Goal: Task Accomplishment & Management: Manage account settings

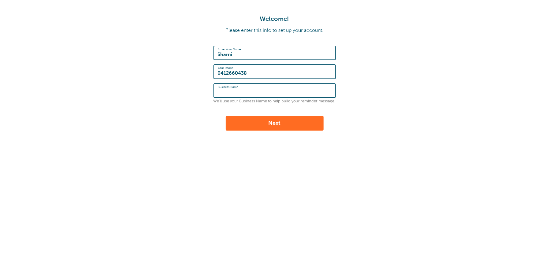
click at [273, 90] on input "Business Name" at bounding box center [275, 90] width 114 height 13
click at [264, 95] on input "Business Name" at bounding box center [275, 90] width 114 height 13
type input "P"
type input "Pool Barrier Inspection Co"
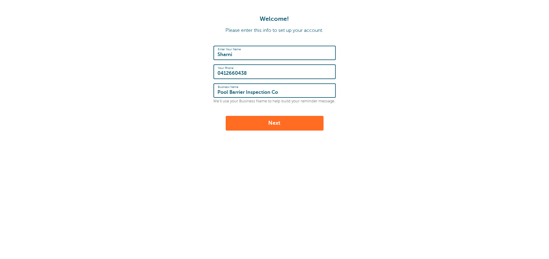
click at [277, 124] on button "Next" at bounding box center [275, 123] width 98 height 15
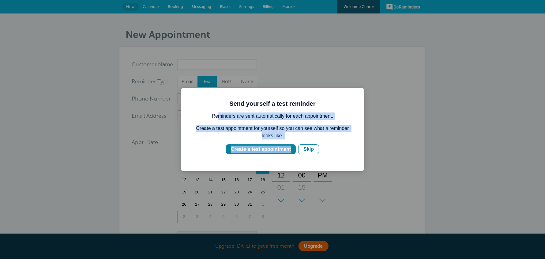
drag, startPoint x: 219, startPoint y: 115, endPoint x: 292, endPoint y: 139, distance: 77.0
click at [292, 139] on div "Send yourself a test reminder Reminders are sent automatically for each appoint…" at bounding box center [272, 126] width 159 height 54
click at [307, 150] on div "Skip" at bounding box center [308, 148] width 10 height 7
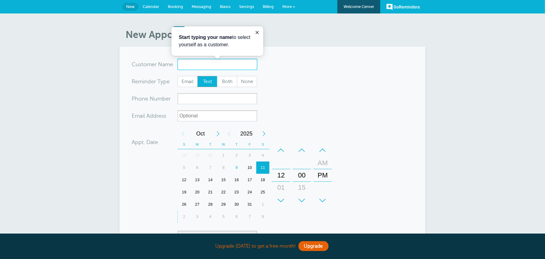
click at [223, 63] on input "x-no-autofill" at bounding box center [218, 64] width 80 height 11
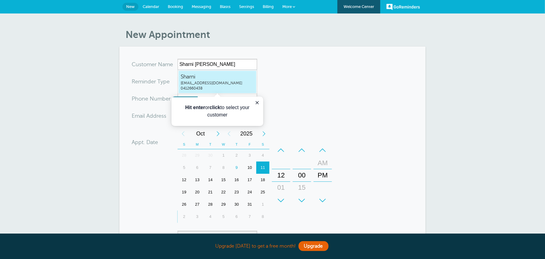
type input "Sharnisharnitrickey@hotmail.com0412660438"
type input "Sharni"
type input "0412660438"
type input "sharnitrickey@hotmail.com"
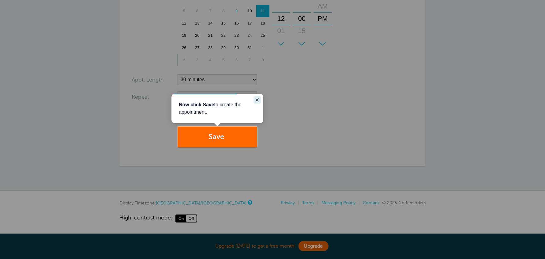
click at [254, 100] on button "Close guide" at bounding box center [256, 99] width 7 height 7
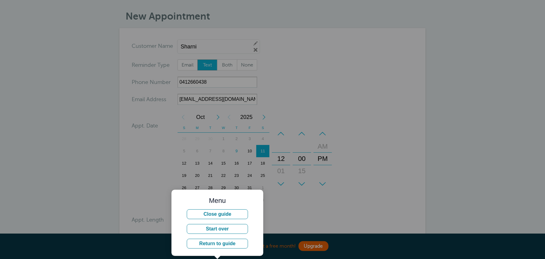
scroll to position [5, 0]
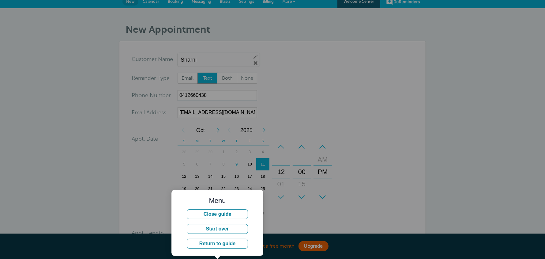
click at [367, 131] on div at bounding box center [401, 148] width 288 height 297
click at [337, 200] on div at bounding box center [401, 150] width 288 height 300
click at [226, 243] on button "Return to guide" at bounding box center [216, 243] width 61 height 10
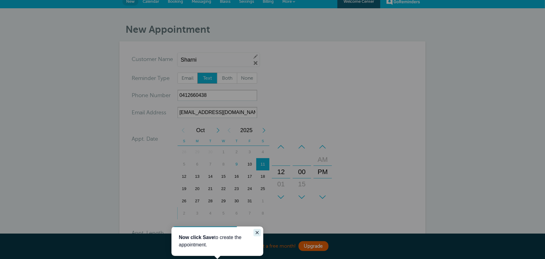
click at [257, 233] on icon "Close guide" at bounding box center [256, 232] width 5 height 5
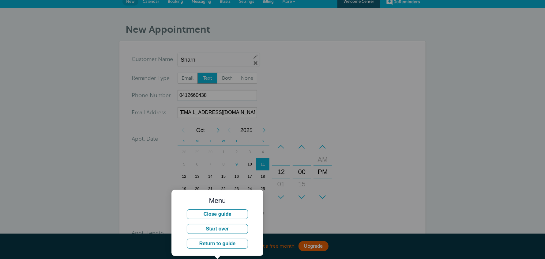
click at [347, 173] on div at bounding box center [401, 150] width 288 height 300
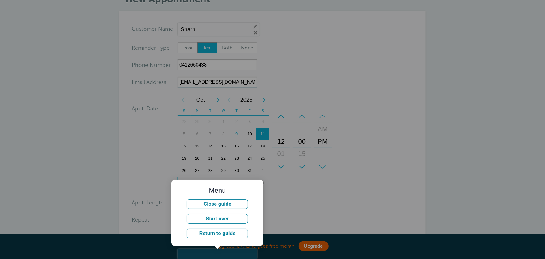
scroll to position [36, 0]
click at [223, 204] on button "Close guide" at bounding box center [216, 204] width 61 height 10
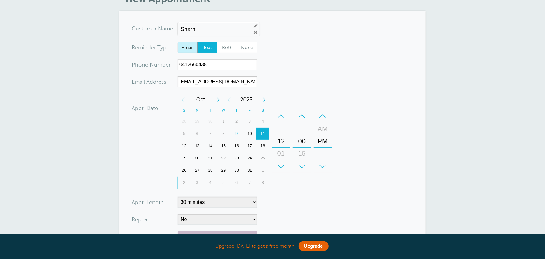
click at [191, 48] on span "Email" at bounding box center [188, 47] width 20 height 10
click at [178, 42] on input "Email" at bounding box center [177, 42] width 0 height 0
radio input "true"
click at [222, 48] on span "Both" at bounding box center [227, 47] width 20 height 10
click at [217, 42] on input "Both" at bounding box center [217, 42] width 0 height 0
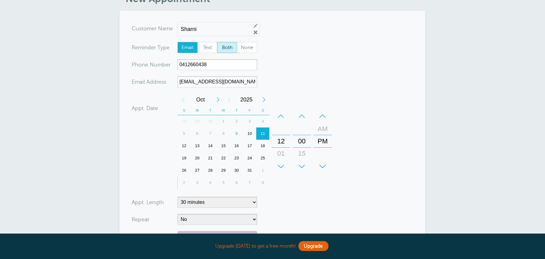
radio input "true"
click at [214, 65] on input "0412660438" at bounding box center [218, 64] width 80 height 11
click at [235, 82] on input "sharnitrickey@hotmail.com" at bounding box center [218, 81] width 80 height 11
click at [210, 30] on input "Sharni" at bounding box center [213, 29] width 65 height 6
drag, startPoint x: 218, startPoint y: 65, endPoint x: 34, endPoint y: 60, distance: 184.0
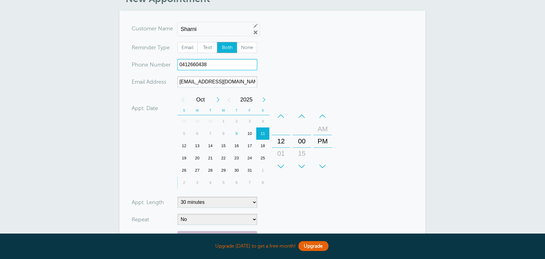
click at [49, 68] on div "New Appointment You are creating a new customer. To use an existing customer se…" at bounding box center [272, 145] width 545 height 335
type input "0423 232 089"
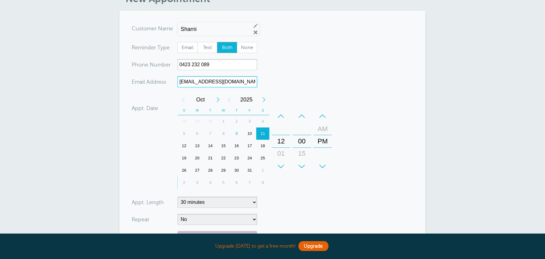
drag, startPoint x: 240, startPoint y: 80, endPoint x: 55, endPoint y: 89, distance: 185.1
click at [62, 89] on div "New Appointment You are creating a new customer. To use an existing customer se…" at bounding box center [272, 145] width 545 height 335
type input "l"
type input "sharnitrickey@hotmail.com"
click at [342, 62] on form "You are creating a new customer. To use an existing customer select one from th…" at bounding box center [273, 149] width 282 height 253
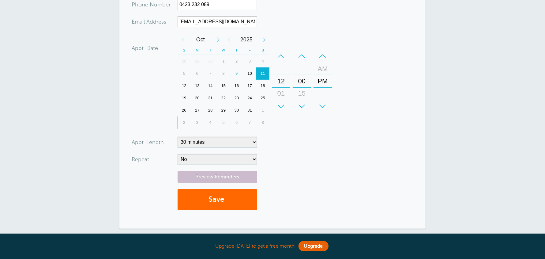
scroll to position [97, 0]
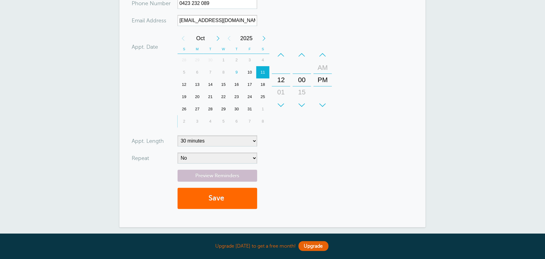
click at [262, 38] on div "Next Year" at bounding box center [263, 38] width 11 height 12
click at [185, 39] on div "Previous Month" at bounding box center [183, 38] width 11 height 12
click at [214, 39] on div "Next Month" at bounding box center [217, 38] width 11 height 12
click at [251, 71] on div "9" at bounding box center [249, 72] width 13 height 12
drag, startPoint x: 316, startPoint y: 138, endPoint x: 292, endPoint y: 96, distance: 48.7
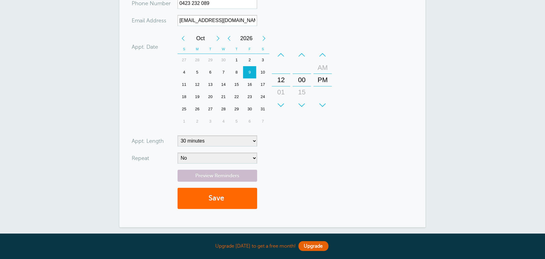
click at [316, 137] on form "You are creating a new customer. To use an existing customer select one from th…" at bounding box center [273, 88] width 282 height 253
drag, startPoint x: 279, startPoint y: 81, endPoint x: 280, endPoint y: 90, distance: 8.9
click at [280, 90] on div "12" at bounding box center [281, 89] width 15 height 12
click at [252, 140] on select "5 minutes 10 minutes 15 minutes 20 minutes 25 minutes 30 minutes 35 minutes 40 …" at bounding box center [218, 140] width 80 height 11
select select "60"
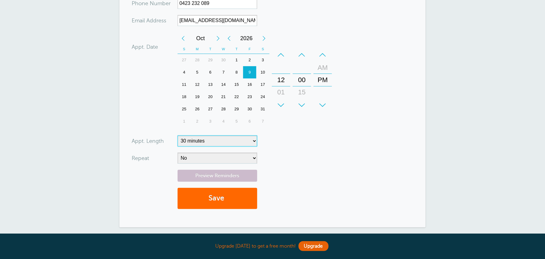
click at [178, 135] on select "5 minutes 10 minutes 15 minutes 20 minutes 25 minutes 30 minutes 35 minutes 40 …" at bounding box center [218, 140] width 80 height 11
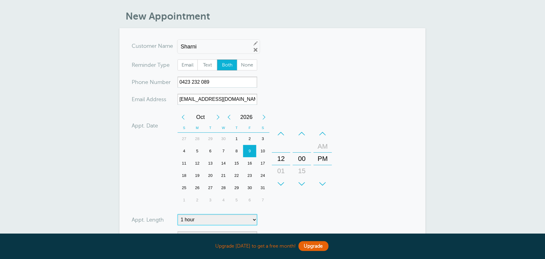
scroll to position [0, 0]
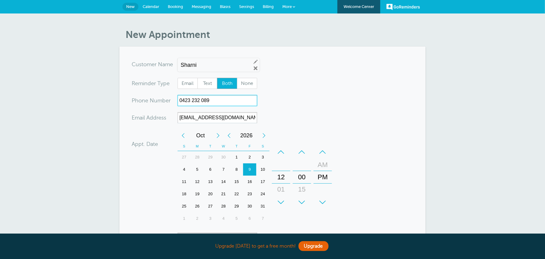
drag, startPoint x: 216, startPoint y: 101, endPoint x: 153, endPoint y: 101, distance: 62.7
click at [153, 101] on div "xxx-no-autofill Pho ne Nu mber 0423 232 089" at bounding box center [194, 100] width 125 height 11
click at [213, 95] on input "0401 029 402" at bounding box center [218, 100] width 80 height 11
drag, startPoint x: 213, startPoint y: 101, endPoint x: 90, endPoint y: 89, distance: 123.9
click at [100, 97] on div "New Appointment You are creating a new customer. To use an existing customer se…" at bounding box center [272, 180] width 545 height 335
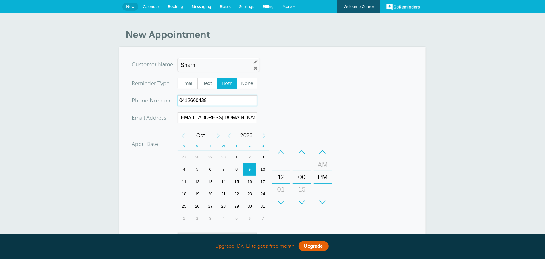
type input "0412660438"
click at [323, 118] on form "You are creating a new customer. To use an existing customer select one from th…" at bounding box center [273, 185] width 282 height 253
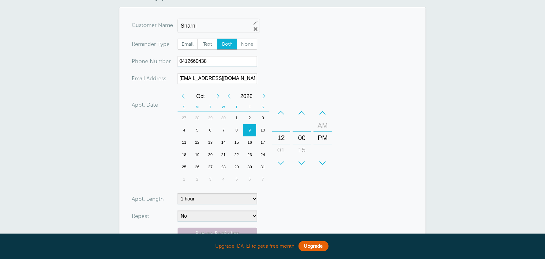
scroll to position [158, 0]
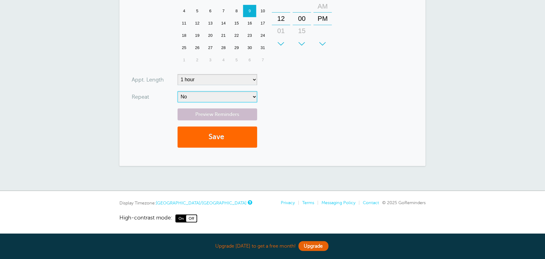
click at [207, 99] on select "No Daily Weekly Every 2 weeks Every 3 weeks Every 4 weeks Monthly Every 5 weeks…" at bounding box center [218, 96] width 80 height 11
select select "RRULE:FREQ=YEARLY;INTERVAL=3"
click at [178, 91] on select "No Daily Weekly Every 2 weeks Every 3 weeks Every 4 weeks Monthly Every 5 weeks…" at bounding box center [218, 96] width 80 height 11
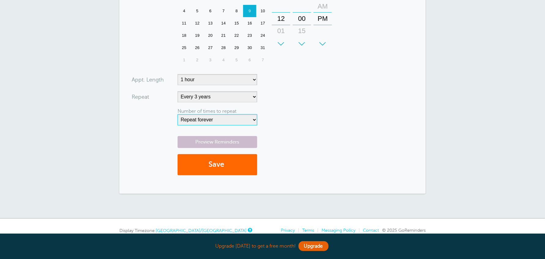
click at [245, 120] on select "Repeat forever 2 3 4 5 6 7 8 9 10 11 12 13 14 15 16 17 18 19 20" at bounding box center [218, 119] width 80 height 11
click at [222, 141] on link "Preview Reminders" at bounding box center [218, 142] width 80 height 12
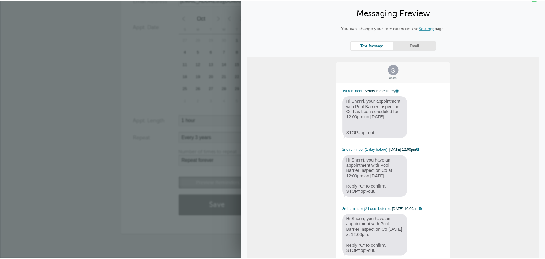
scroll to position [0, 0]
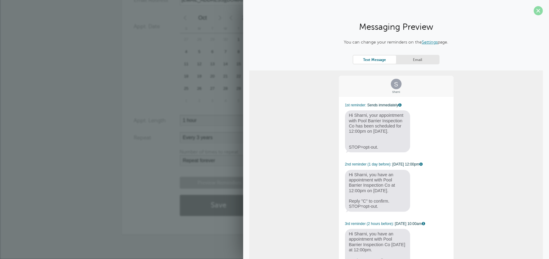
click at [534, 11] on span at bounding box center [538, 10] width 9 height 9
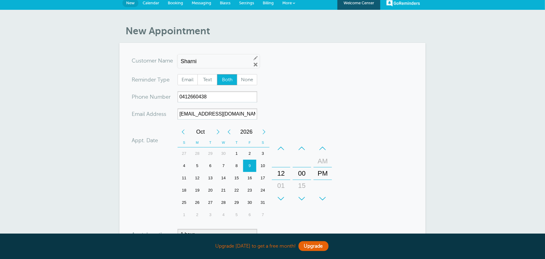
scroll to position [2, 0]
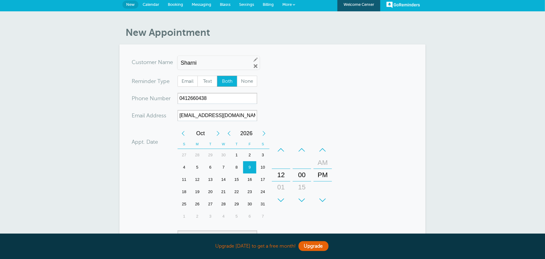
click at [126, 5] on span "New" at bounding box center [130, 4] width 9 height 5
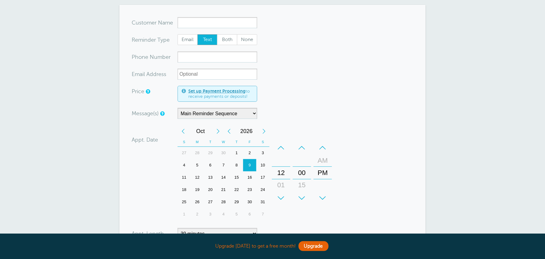
scroll to position [61, 0]
click at [360, 95] on form "You are creating a new customer. To use an existing customer select one from th…" at bounding box center [273, 168] width 282 height 302
click at [246, 116] on select "Main Reminder Sequence" at bounding box center [218, 112] width 80 height 11
click at [296, 89] on form "You are creating a new customer. To use an existing customer select one from th…" at bounding box center [273, 168] width 282 height 302
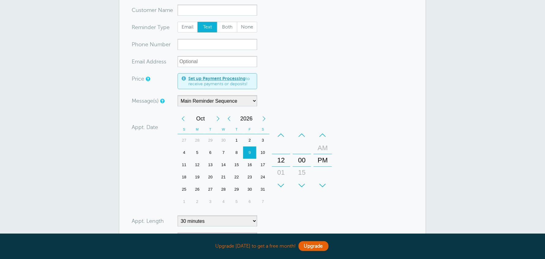
scroll to position [0, 0]
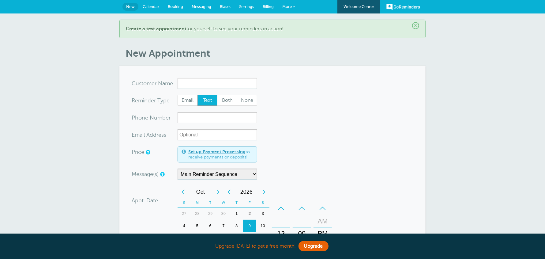
click at [178, 9] on link "Booking" at bounding box center [175, 6] width 24 height 13
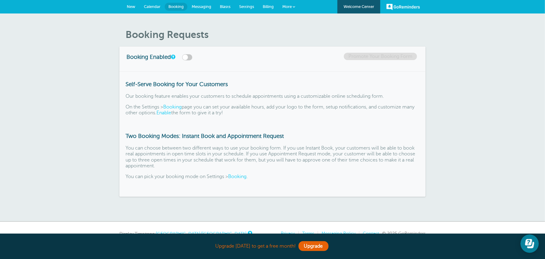
click at [150, 5] on span "Calendar" at bounding box center [152, 6] width 17 height 5
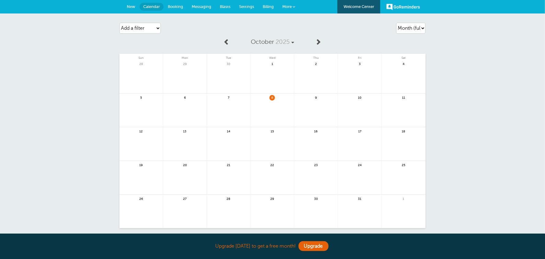
click at [206, 5] on span "Messaging" at bounding box center [202, 6] width 20 height 5
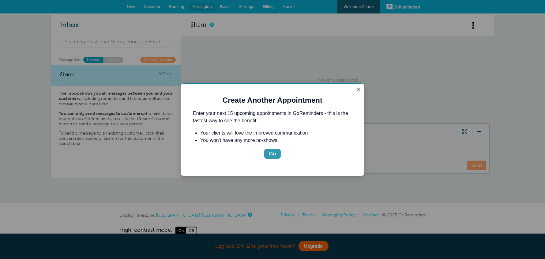
click at [275, 153] on button "Go" at bounding box center [272, 153] width 17 height 10
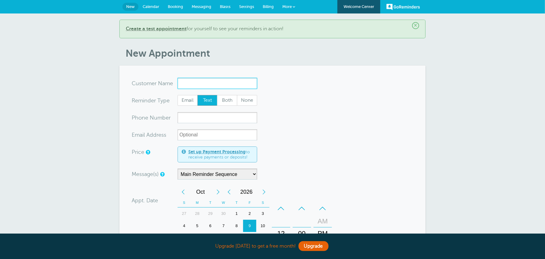
click at [186, 86] on input "x-no-autofill" at bounding box center [218, 83] width 80 height 11
click at [208, 4] on span "Messaging" at bounding box center [202, 6] width 20 height 5
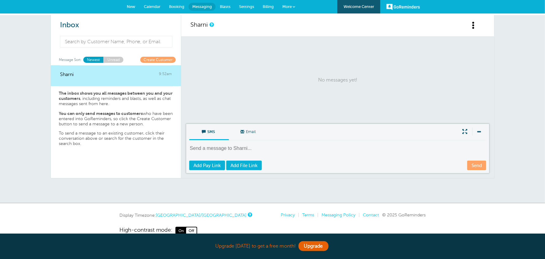
click at [213, 151] on textarea at bounding box center [338, 152] width 298 height 15
click at [219, 149] on textarea at bounding box center [338, 152] width 298 height 15
click at [266, 149] on textarea at bounding box center [338, 152] width 298 height 15
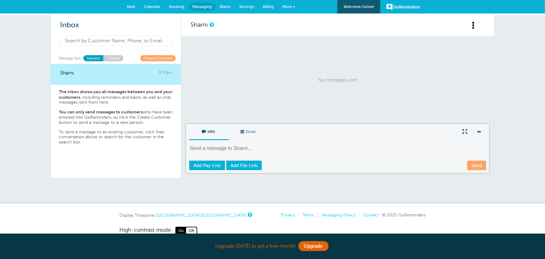
click at [103, 40] on input at bounding box center [116, 41] width 112 height 10
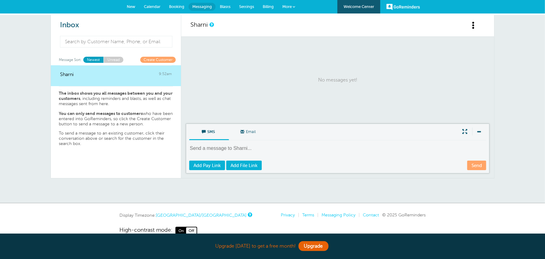
click at [257, 65] on p "No messages yet!" at bounding box center [337, 80] width 294 height 74
click at [236, 151] on textarea at bounding box center [338, 152] width 298 height 15
click at [159, 6] on span "Calendar" at bounding box center [152, 6] width 17 height 5
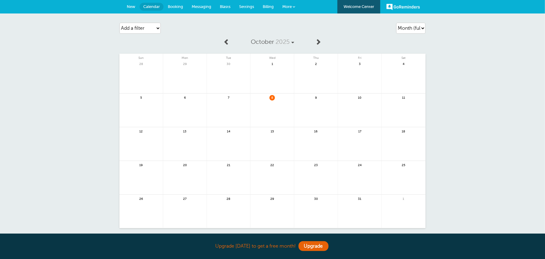
click at [175, 5] on span "Booking" at bounding box center [175, 6] width 15 height 5
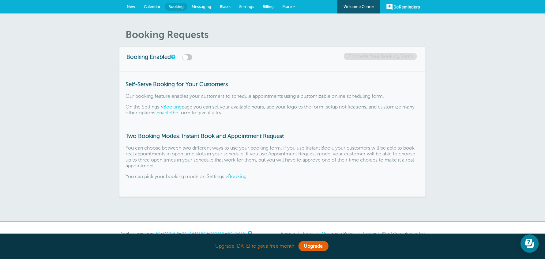
click at [132, 6] on span "New" at bounding box center [131, 6] width 9 height 5
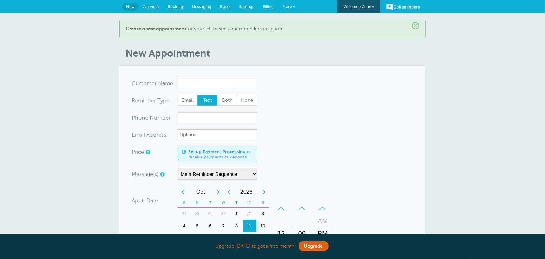
click at [174, 29] on b "Create a test appointment" at bounding box center [156, 29] width 61 height 6
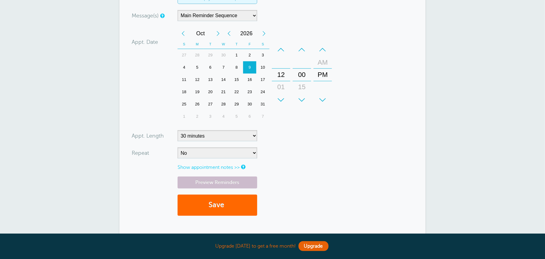
scroll to position [153, 0]
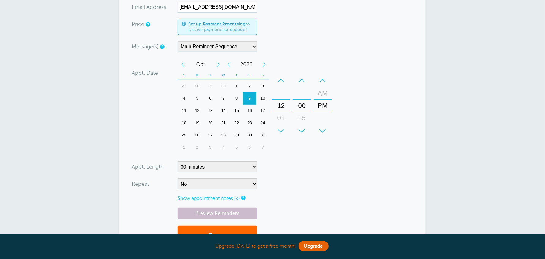
click at [236, 51] on form "You are creating a new customer. To use an existing customer select one from th…" at bounding box center [273, 100] width 282 height 304
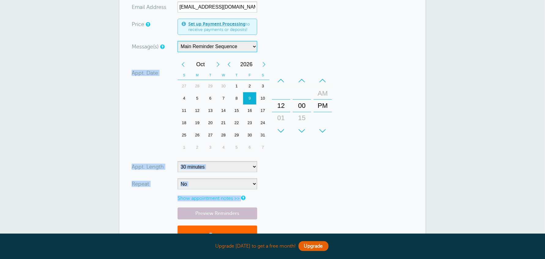
click at [238, 47] on select "Main Reminder Sequence" at bounding box center [218, 46] width 80 height 11
click at [241, 43] on select "Main Reminder Sequence" at bounding box center [218, 46] width 80 height 11
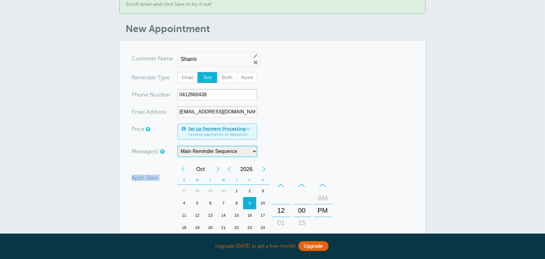
scroll to position [0, 0]
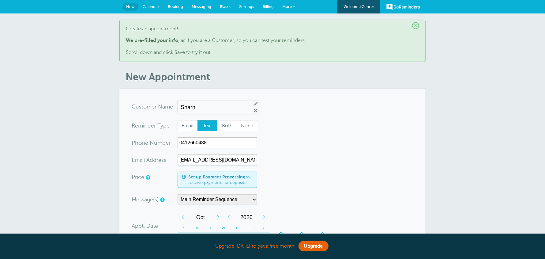
click at [417, 26] on span "×" at bounding box center [415, 25] width 7 height 7
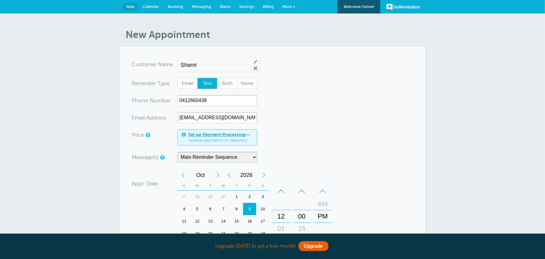
click at [148, 6] on span "Calendar" at bounding box center [151, 6] width 17 height 5
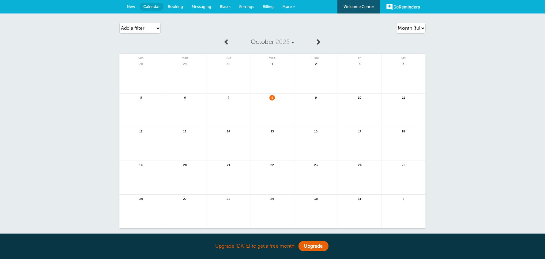
click at [178, 8] on span "Booking" at bounding box center [175, 6] width 15 height 5
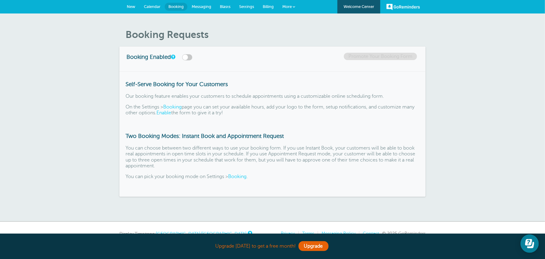
click at [190, 58] on label at bounding box center [187, 57] width 10 height 6
click at [0, 0] on input "checkbox" at bounding box center [0, 0] width 0 height 0
click at [190, 58] on label at bounding box center [187, 57] width 10 height 6
click at [0, 0] on input "checkbox" at bounding box center [0, 0] width 0 height 0
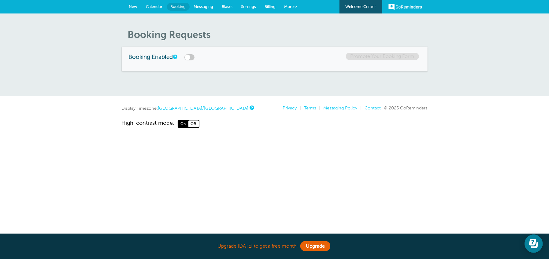
click at [222, 9] on link "Blasts" at bounding box center [227, 6] width 19 height 13
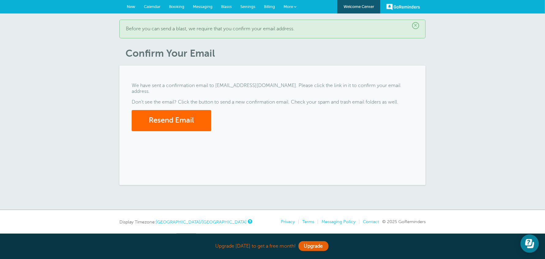
click at [197, 9] on link "Messaging" at bounding box center [203, 6] width 28 height 13
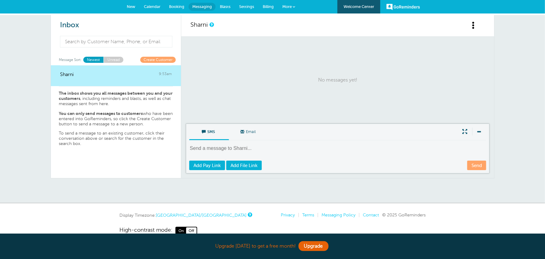
click at [401, 148] on textarea at bounding box center [338, 152] width 298 height 15
click at [478, 134] on span at bounding box center [478, 131] width 13 height 8
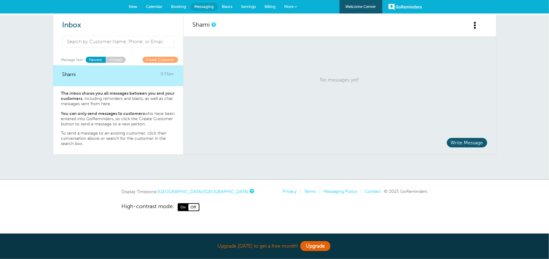
click at [133, 10] on link "New" at bounding box center [133, 6] width 17 height 13
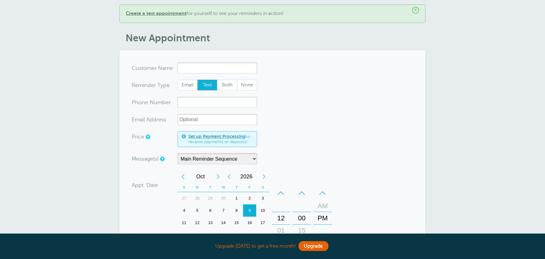
scroll to position [61, 0]
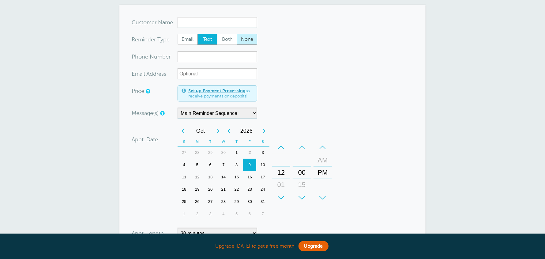
click at [240, 39] on span "None" at bounding box center [247, 39] width 20 height 10
click at [237, 34] on input "None" at bounding box center [237, 34] width 0 height 0
radio input "true"
click at [233, 39] on span "Both" at bounding box center [227, 39] width 20 height 10
click at [217, 34] on input "Both" at bounding box center [217, 34] width 0 height 0
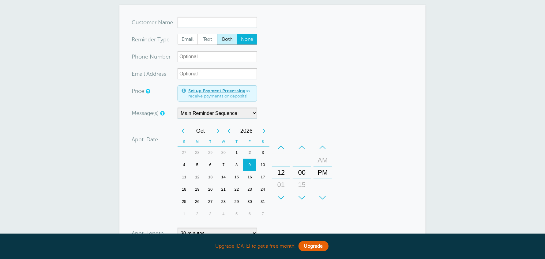
radio input "true"
click at [192, 57] on input "xxx-no-autofill" at bounding box center [218, 56] width 80 height 11
click at [189, 26] on input "x-no-autofill" at bounding box center [218, 22] width 80 height 11
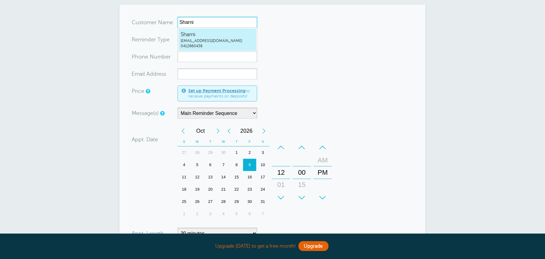
click at [209, 35] on span "Sharni" at bounding box center [217, 35] width 73 height 8
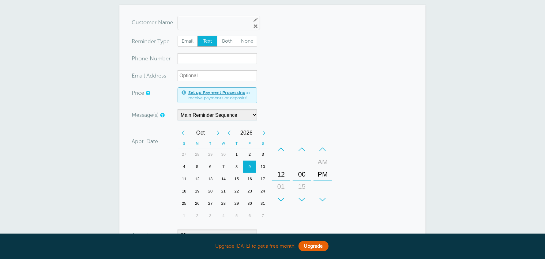
type input "Sharnisharnitrickey@hotmail.com0412660438"
type input "Sharni"
radio input "true"
type input "0412660438"
type input "sharnitrickey@hotmail.com"
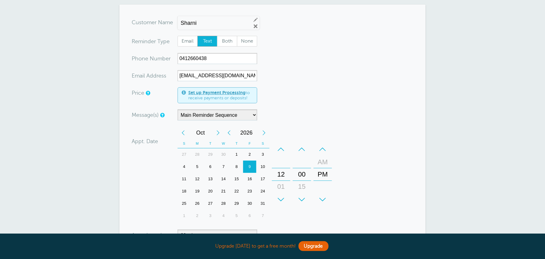
click at [297, 115] on div "Message(s) Main Reminder Sequence Custom Message Start with First Reminder Seco…" at bounding box center [231, 114] width 199 height 11
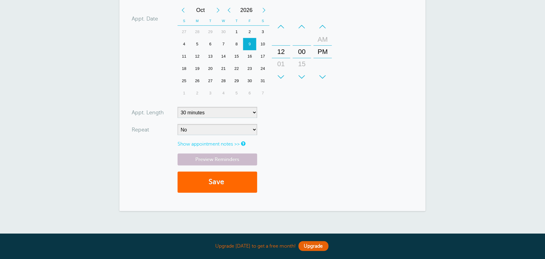
scroll to position [184, 0]
click at [237, 145] on link "Show appointment notes >>" at bounding box center [209, 144] width 62 height 6
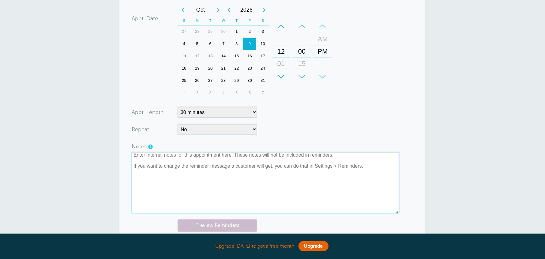
click at [329, 169] on textarea at bounding box center [266, 182] width 268 height 61
drag, startPoint x: 387, startPoint y: 174, endPoint x: 105, endPoint y: 134, distance: 285.4
click at [105, 134] on div "× Create a test appointment for yourself to see your reminders in action! New A…" at bounding box center [272, 66] width 545 height 472
click at [307, 170] on textarea at bounding box center [266, 182] width 268 height 61
click at [244, 156] on textarea at bounding box center [266, 182] width 268 height 61
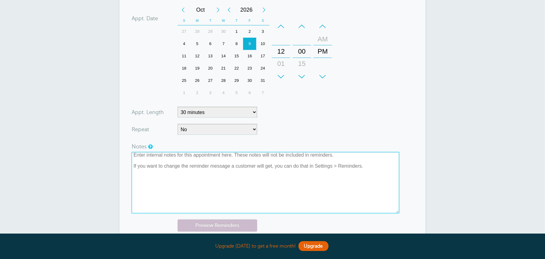
drag, startPoint x: 133, startPoint y: 154, endPoint x: 254, endPoint y: 158, distance: 120.9
click at [254, 158] on textarea at bounding box center [266, 182] width 268 height 61
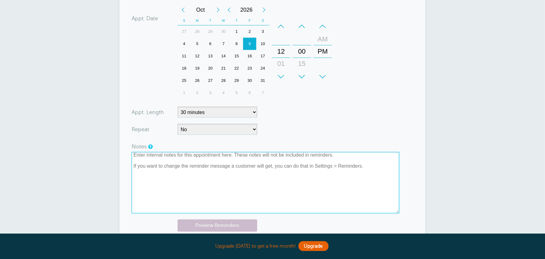
click at [324, 165] on textarea at bounding box center [266, 182] width 268 height 61
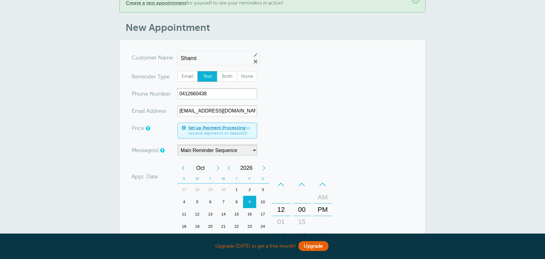
scroll to position [0, 0]
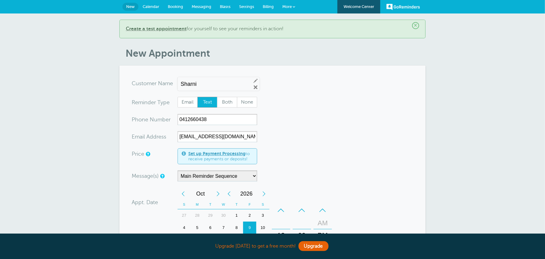
click at [238, 10] on link "Settings" at bounding box center [247, 6] width 24 height 13
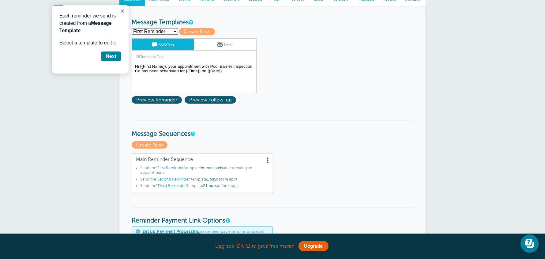
click at [232, 77] on textarea "Hi {{First Name}}, your appointment with Pool Barrier Inspection Co has been sc…" at bounding box center [194, 77] width 125 height 31
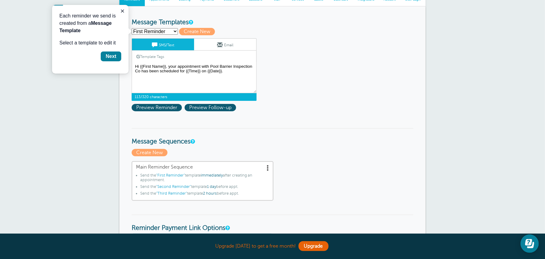
click at [171, 33] on select "First Reminder Second Reminder Third Reminder Create new..." at bounding box center [155, 31] width 46 height 6
select select
click at [132, 28] on select "First Reminder Second Reminder Third Reminder Create new..." at bounding box center [155, 31] width 46 height 6
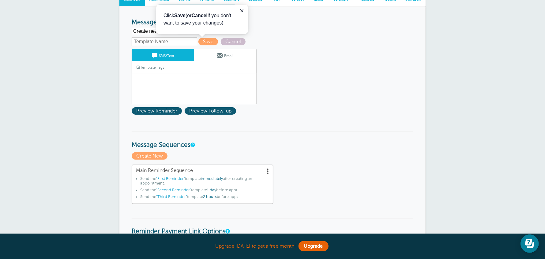
click at [213, 72] on div "Template Tags Copy SMS" at bounding box center [194, 67] width 125 height 12
click at [180, 66] on div "Template Tags Copy SMS" at bounding box center [194, 67] width 125 height 12
click at [240, 13] on icon "Close guide" at bounding box center [241, 10] width 5 height 5
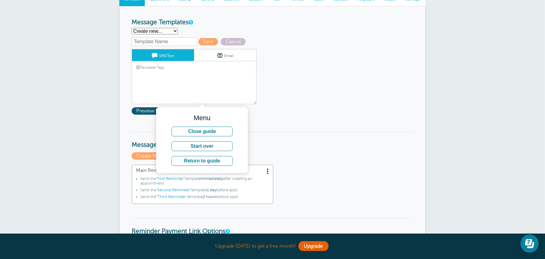
click at [155, 66] on link "Template Tags" at bounding box center [150, 67] width 37 height 12
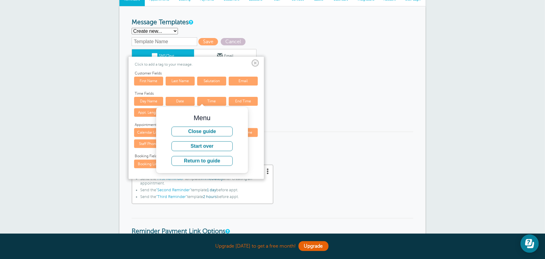
click at [145, 73] on span "Customer Fields" at bounding box center [197, 73] width 124 height 4
click at [255, 63] on span at bounding box center [255, 63] width 8 height 8
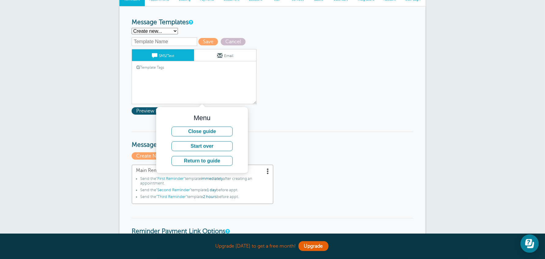
click at [166, 56] on link "SMS/Text" at bounding box center [163, 55] width 62 height 12
click at [172, 39] on input "text" at bounding box center [164, 41] width 65 height 9
click at [171, 28] on select "First Reminder Second Reminder Third Reminder Create new..." at bounding box center [155, 31] width 46 height 6
click at [132, 28] on select "First Reminder Second Reminder Third Reminder Create new..." at bounding box center [155, 31] width 46 height 6
click at [184, 72] on div "Template Tags Copy SMS" at bounding box center [194, 67] width 125 height 12
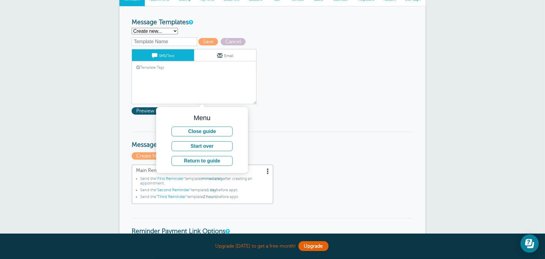
click at [136, 71] on link "Template Tags" at bounding box center [150, 67] width 37 height 12
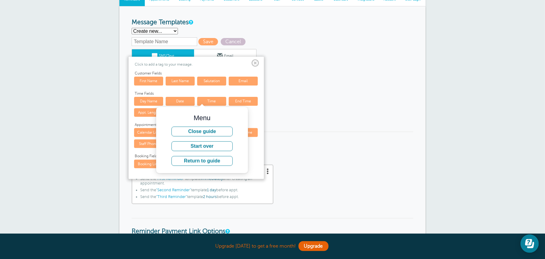
click at [144, 82] on link "First Name" at bounding box center [148, 81] width 29 height 9
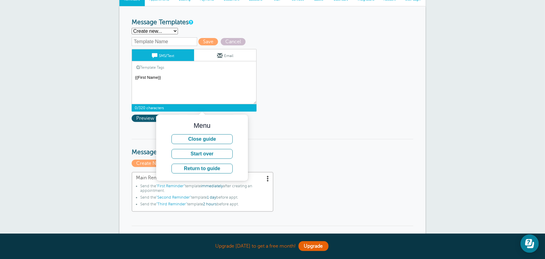
click at [174, 76] on textarea "Hi {{First Name}}, your appointment with Pool Barrier Inspection Co has been sc…" at bounding box center [194, 88] width 125 height 31
click at [133, 76] on textarea "Hi {{First Name}}, your appointment with Pool Barrier Inspection Co has been sc…" at bounding box center [194, 88] width 125 height 31
click at [193, 80] on textarea "Hi {{First Name}}, your appointment with Pool Barrier Inspection Co has been sc…" at bounding box center [194, 88] width 125 height 31
click at [178, 78] on textarea "Hi {{First Name}}, your appointment with Pool Barrier Inspection Co has been sc…" at bounding box center [194, 88] width 125 height 31
click at [155, 65] on link "Template Tags" at bounding box center [150, 67] width 37 height 12
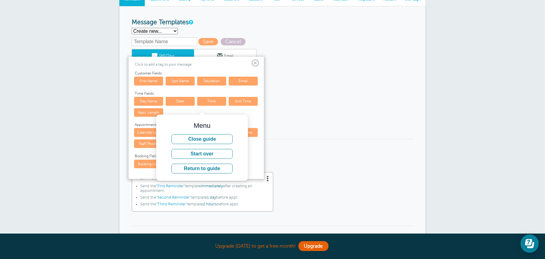
click at [183, 81] on link "Last Name" at bounding box center [180, 81] width 29 height 9
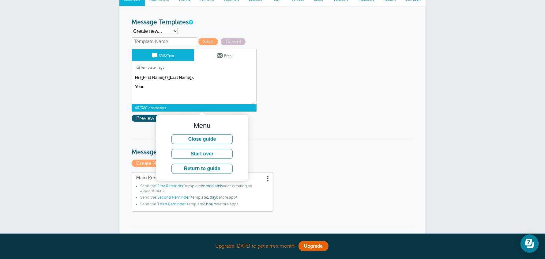
drag, startPoint x: 153, startPoint y: 87, endPoint x: 147, endPoint y: 85, distance: 6.3
click at [147, 85] on textarea "Hi {{First Name}}, your appointment with Pool Barrier Inspection Co has been sc…" at bounding box center [194, 88] width 125 height 31
click at [207, 90] on textarea "Hi {{First Name}}, your appointment with Pool Barrier Inspection Co has been sc…" at bounding box center [194, 88] width 125 height 31
drag, startPoint x: 190, startPoint y: 89, endPoint x: 115, endPoint y: 89, distance: 75.3
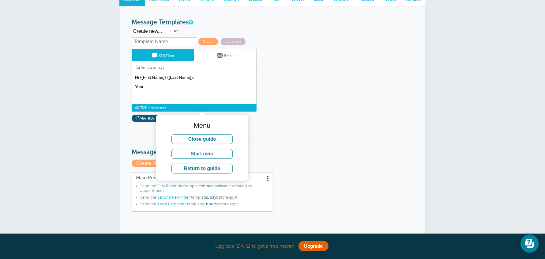
paste textarea "4-yearly pool barrier inspection is due. Please contact Pool Barrier Inspection…"
click at [213, 85] on textarea "Hi {{First Name}}, your appointment with Pool Barrier Inspection Co has been sc…" at bounding box center [194, 88] width 125 height 31
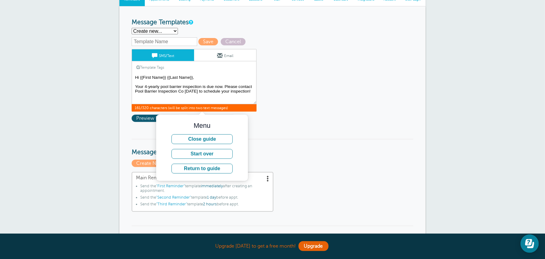
click at [219, 98] on textarea "Hi {{First Name}}, your appointment with Pool Barrier Inspection Co has been sc…" at bounding box center [194, 88] width 125 height 31
click at [175, 96] on textarea "Hi {{First Name}}, your appointment with Pool Barrier Inspection Co has been sc…" at bounding box center [194, 88] width 125 height 31
click at [167, 90] on textarea "Hi {{First Name}}, your appointment with Pool Barrier Inspection Co has been sc…" at bounding box center [194, 88] width 125 height 31
click at [156, 89] on textarea "Hi {{First Name}}, your appointment with Pool Barrier Inspection Co has been sc…" at bounding box center [194, 88] width 125 height 31
drag, startPoint x: 198, startPoint y: 77, endPoint x: 166, endPoint y: 78, distance: 32.8
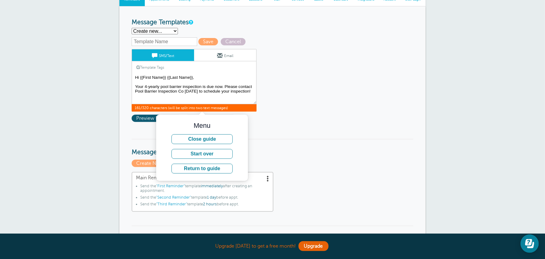
click at [166, 78] on textarea "Hi {{First Name}}, your appointment with Pool Barrier Inspection Co has been sc…" at bounding box center [194, 88] width 125 height 31
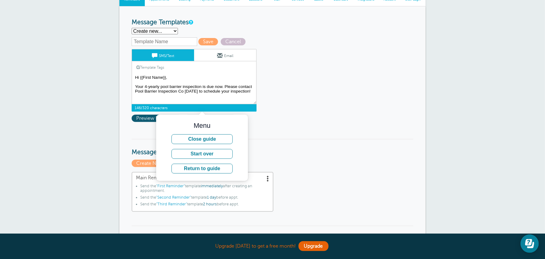
click at [226, 78] on textarea "Hi {{First Name}}, your appointment with Pool Barrier Inspection Co has been sc…" at bounding box center [194, 88] width 125 height 31
click at [251, 89] on textarea "Hi {{First Name}}, your appointment with Pool Barrier Inspection Co has been sc…" at bounding box center [194, 88] width 125 height 31
click at [184, 90] on textarea "Hi {{First Name}}, your appointment with Pool Barrier Inspection Co has been sc…" at bounding box center [194, 88] width 125 height 31
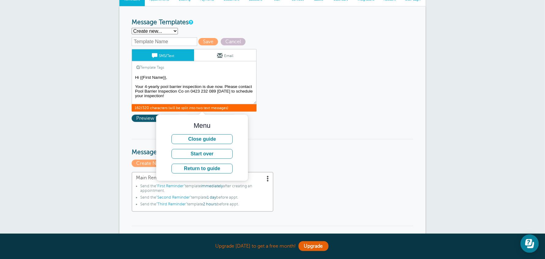
click at [231, 92] on textarea "Hi {{First Name}}, your appointment with Pool Barrier Inspection Co has been sc…" at bounding box center [194, 88] width 125 height 31
click at [180, 95] on textarea "Hi {{First Name}}, your appointment with Pool Barrier Inspection Co has been sc…" at bounding box center [194, 88] width 125 height 31
drag, startPoint x: 155, startPoint y: 86, endPoint x: 216, endPoint y: 85, distance: 60.6
click at [216, 85] on textarea "Hi {{First Name}}, your appointment with Pool Barrier Inspection Co has been sc…" at bounding box center [194, 88] width 125 height 31
click at [222, 86] on textarea "Hi {{First Name}}, your appointment with Pool Barrier Inspection Co has been sc…" at bounding box center [194, 88] width 125 height 31
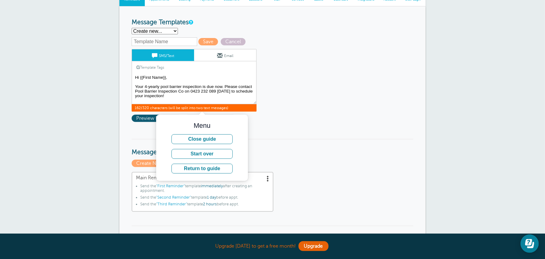
click at [229, 85] on textarea "Hi {{First Name}}, your appointment with Pool Barrier Inspection Co has been sc…" at bounding box center [194, 88] width 125 height 31
click at [191, 91] on textarea "Hi {{First Name}}, your appointment with Pool Barrier Inspection Co has been sc…" at bounding box center [194, 88] width 125 height 31
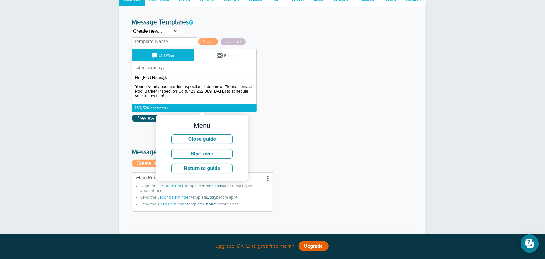
click at [212, 90] on textarea "Hi {{First Name}}, your appointment with Pool Barrier Inspection Co has been sc…" at bounding box center [194, 88] width 125 height 31
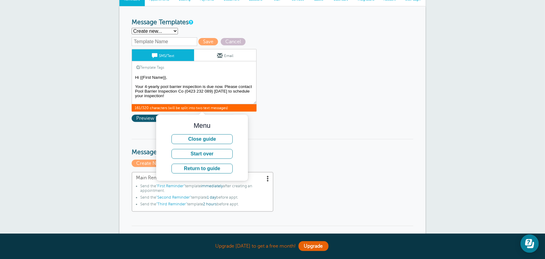
click at [170, 97] on textarea "Hi {{First Name}}, your appointment with Pool Barrier Inspection Co has been sc…" at bounding box center [194, 88] width 125 height 31
click at [169, 81] on textarea "Hi {{First Name}}, your appointment with Pool Barrier Inspection Co has been sc…" at bounding box center [194, 88] width 125 height 31
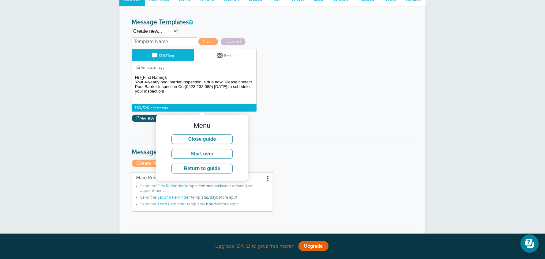
click at [189, 90] on textarea "Hi {{First Name}}, your appointment with Pool Barrier Inspection Co has been sc…" at bounding box center [194, 88] width 125 height 31
drag, startPoint x: 189, startPoint y: 94, endPoint x: 125, endPoint y: 77, distance: 67.0
type textarea "Hi {{First Name}}, Your 4-yearly pool barrier inspection is due now. Please con…"
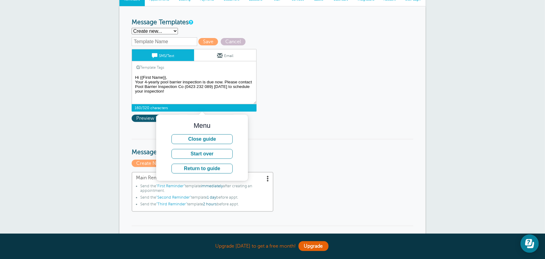
click at [219, 99] on textarea "Hi {{First Name}}, your appointment with Pool Barrier Inspection Co has been sc…" at bounding box center [194, 88] width 125 height 31
click at [179, 43] on input "text" at bounding box center [164, 41] width 65 height 9
type input "U"
type input "Upcoming Inspection"
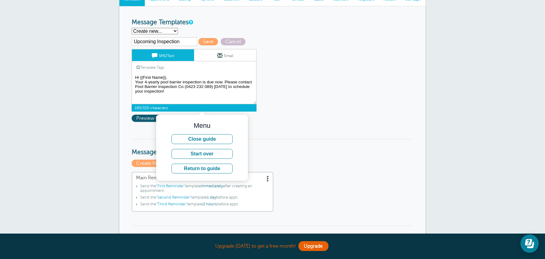
drag, startPoint x: 168, startPoint y: 94, endPoint x: 130, endPoint y: 79, distance: 40.7
click at [238, 75] on textarea "Hi {{First Name}}, your appointment with Pool Barrier Inspection Co has been sc…" at bounding box center [194, 88] width 125 height 31
click at [210, 45] on span "Save" at bounding box center [208, 41] width 20 height 7
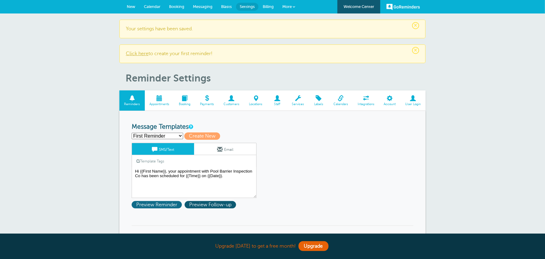
click at [147, 207] on span "Preview Reminder" at bounding box center [157, 204] width 50 height 7
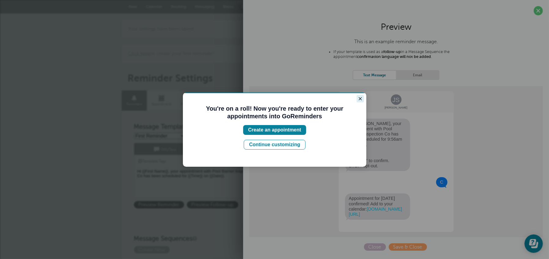
click at [359, 98] on icon "Close guide" at bounding box center [360, 98] width 5 height 5
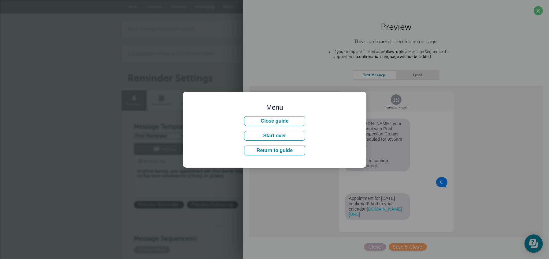
click at [359, 98] on div "Menu Close guide Start over Return to guide" at bounding box center [275, 129] width 184 height 76
click at [285, 122] on button "Close guide" at bounding box center [274, 121] width 61 height 10
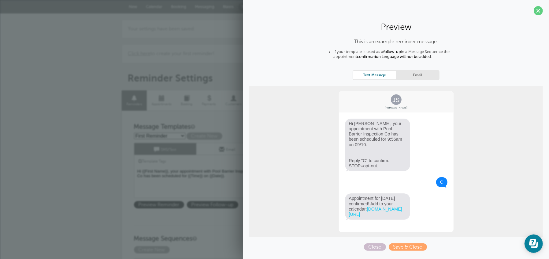
click at [415, 77] on link "Email" at bounding box center [417, 75] width 43 height 8
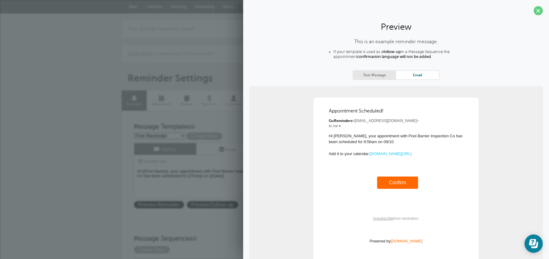
click at [366, 74] on link "Text Message" at bounding box center [375, 75] width 43 height 8
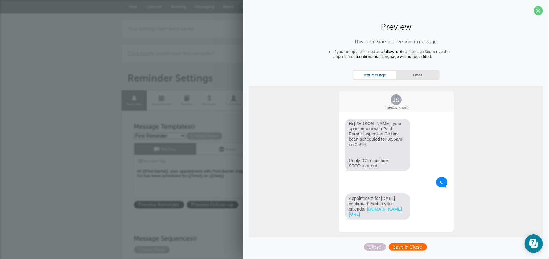
click at [406, 245] on span "Save & Close" at bounding box center [408, 246] width 38 height 7
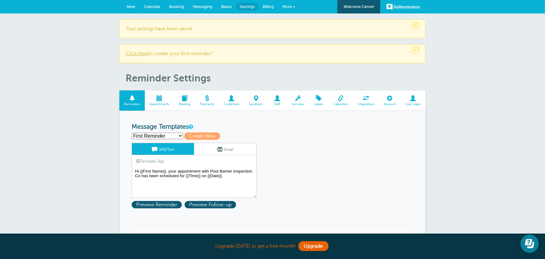
click at [159, 97] on span at bounding box center [159, 98] width 29 height 6
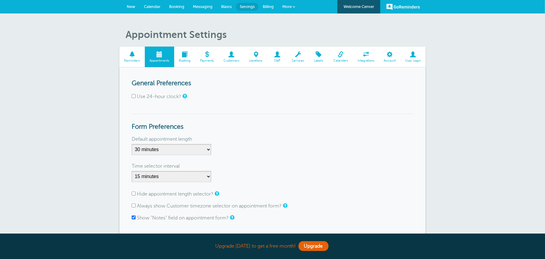
click at [133, 54] on span at bounding box center [131, 54] width 25 height 6
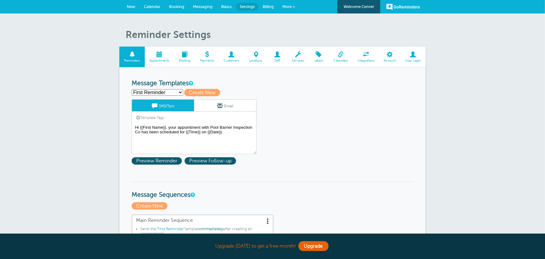
click at [171, 94] on select "First Reminder Second Reminder Third Reminder Upcoming Inspection Create new..." at bounding box center [157, 92] width 51 height 6
select select "163620"
click at [132, 89] on select "First Reminder Second Reminder Third Reminder Upcoming Inspection Create new..." at bounding box center [157, 92] width 51 height 6
type input "Upcoming Inspection"
type textarea "Hi {{First Name}}, Your 4-yearly pool barrier inspection is due now. Please con…"
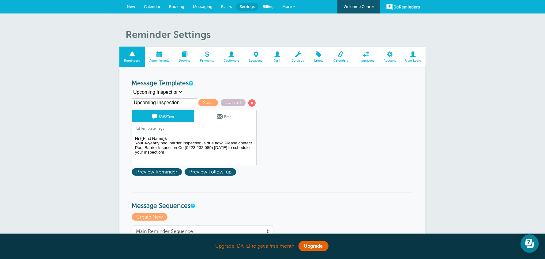
click at [212, 103] on span "Save" at bounding box center [208, 102] width 20 height 7
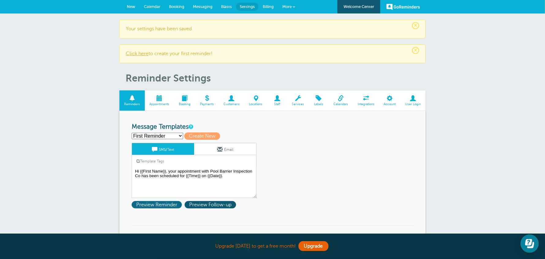
click at [165, 205] on span "Preview Reminder" at bounding box center [157, 204] width 50 height 7
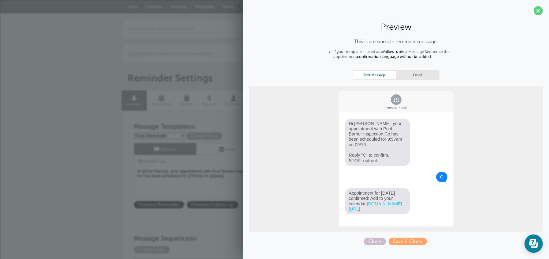
click at [407, 73] on link "Email" at bounding box center [417, 75] width 43 height 8
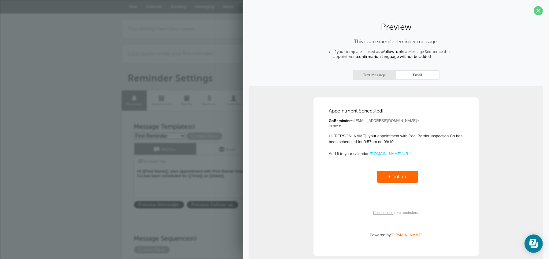
click at [369, 75] on link "Text Message" at bounding box center [375, 75] width 43 height 8
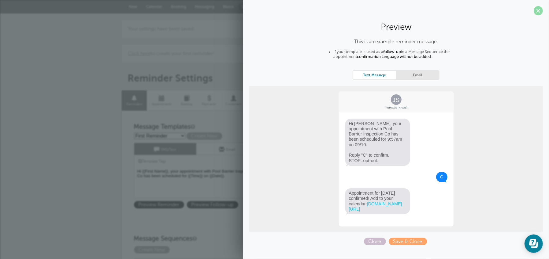
click at [540, 9] on span at bounding box center [538, 10] width 9 height 9
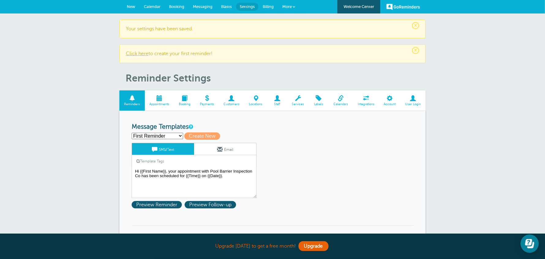
click at [212, 166] on div "Template Tags Copy SMS" at bounding box center [194, 161] width 125 height 12
click at [161, 92] on link "Appointments" at bounding box center [159, 100] width 29 height 21
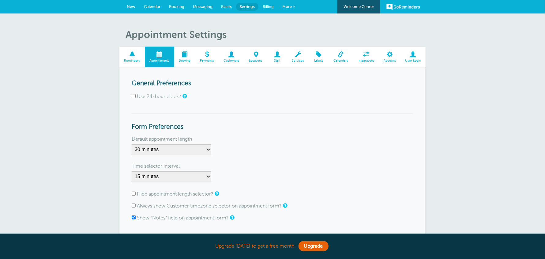
click at [133, 60] on span "Reminders" at bounding box center [131, 61] width 19 height 4
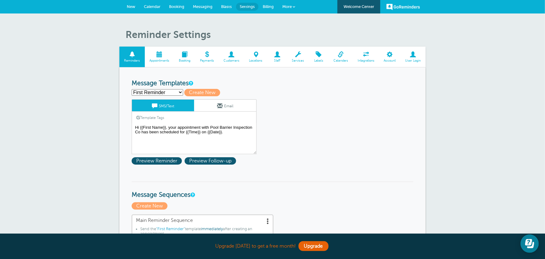
click at [169, 92] on select "First Reminder Second Reminder Third Reminder Upcoming Inspection Create new..." at bounding box center [157, 92] width 51 height 6
select select "163620"
click at [132, 89] on select "First Reminder Second Reminder Third Reminder Upcoming Inspection Create new..." at bounding box center [157, 92] width 51 height 6
type input "Upcoming Inspection"
type textarea "Hi {{First Name}}, Your 4-yearly pool barrier inspection is due now. Please con…"
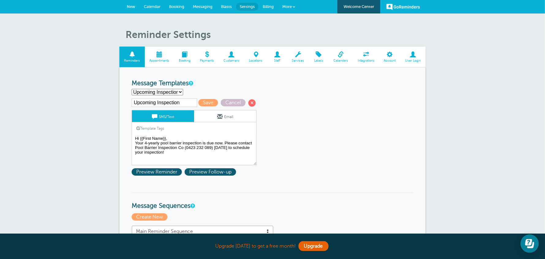
click at [128, 6] on span "New" at bounding box center [131, 6] width 9 height 5
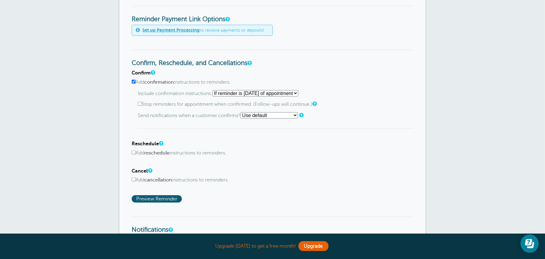
scroll to position [477, 0]
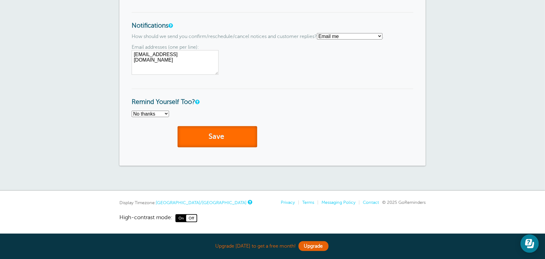
click at [211, 137] on button "Save" at bounding box center [218, 136] width 80 height 21
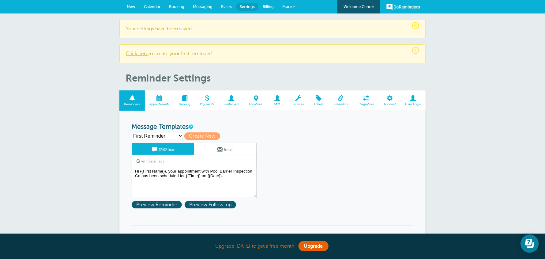
click at [131, 12] on link "New" at bounding box center [130, 6] width 17 height 13
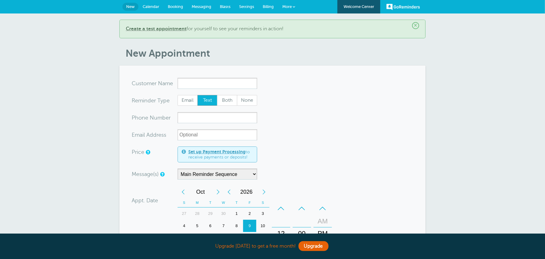
click at [190, 78] on input "x-no-autofill" at bounding box center [218, 83] width 80 height 11
click at [306, 125] on form "You are creating a new customer. To use an existing customer select one from th…" at bounding box center [273, 229] width 282 height 302
click at [259, 169] on div "Message(s) Main Reminder Sequence Custom Message Start with First Reminder Seco…" at bounding box center [231, 173] width 199 height 11
click at [252, 174] on select "Main Reminder Sequence" at bounding box center [218, 173] width 80 height 11
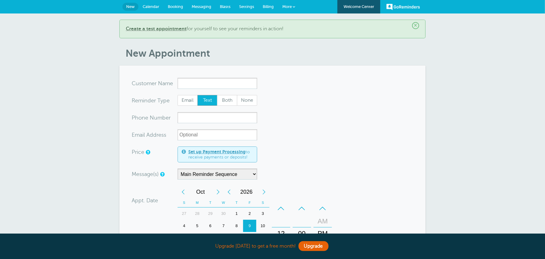
click at [285, 144] on form "You are creating a new customer. To use an existing customer select one from th…" at bounding box center [273, 229] width 282 height 302
click at [147, 5] on span "Calendar" at bounding box center [151, 6] width 17 height 5
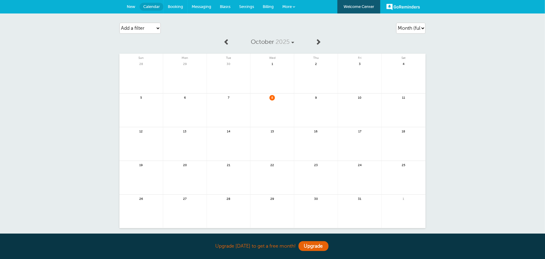
click at [186, 6] on link "Booking" at bounding box center [175, 6] width 24 height 13
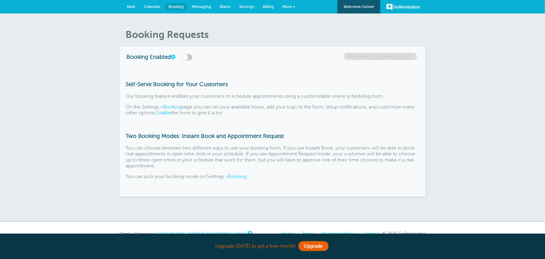
click at [208, 6] on span "Messaging" at bounding box center [202, 6] width 20 height 5
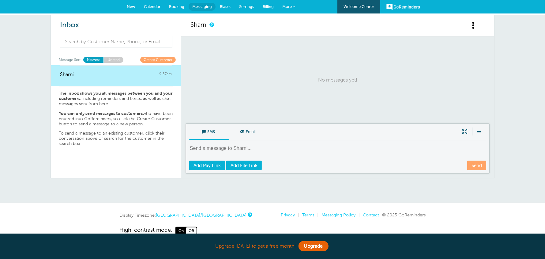
click at [204, 25] on link "Sharni" at bounding box center [198, 24] width 17 height 7
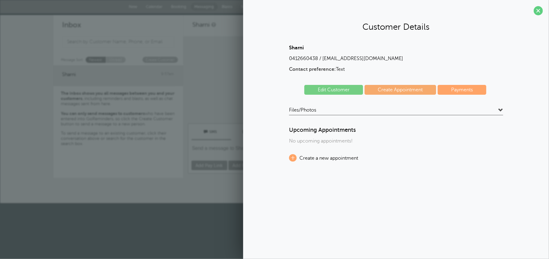
click at [490, 111] on h4 "Files/Photos" at bounding box center [396, 111] width 214 height 8
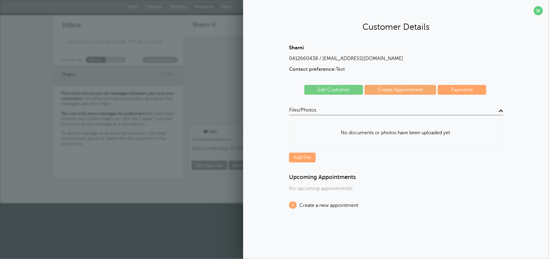
click at [492, 112] on h4 "Files/Photos" at bounding box center [396, 111] width 214 height 8
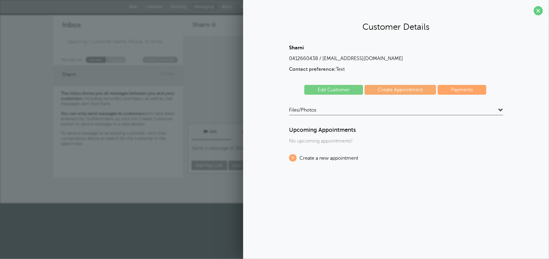
drag, startPoint x: 290, startPoint y: 58, endPoint x: 440, endPoint y: 17, distance: 155.9
click at [362, 60] on p "0412660438 / sharnitrickey@hotmail.com" at bounding box center [396, 59] width 214 height 6
click at [541, 10] on span at bounding box center [538, 10] width 9 height 9
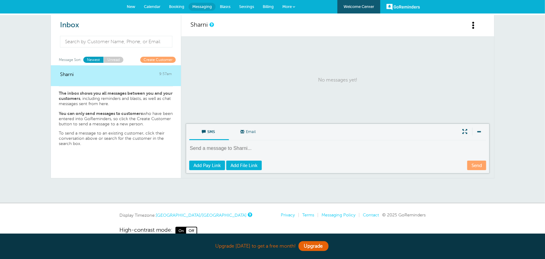
click at [476, 23] on span at bounding box center [474, 25] width 8 height 8
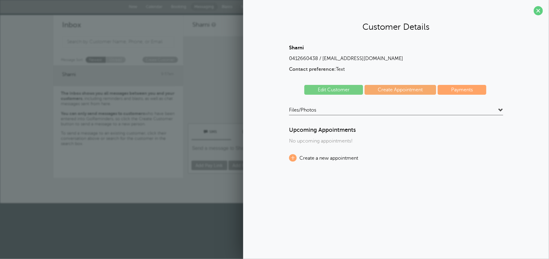
click at [249, 67] on div "Sharni 0412660438 / sharnitrickey@hotmail.com Contact preference: Text Edit Cus…" at bounding box center [396, 103] width 294 height 116
drag, startPoint x: 529, startPoint y: 9, endPoint x: 534, endPoint y: 8, distance: 5.0
click at [530, 9] on section "Customer Details Sharni 0412660438 / sharnitrickey@hotmail.com Contact preferen…" at bounding box center [396, 88] width 306 height 176
click at [535, 9] on span at bounding box center [538, 10] width 9 height 9
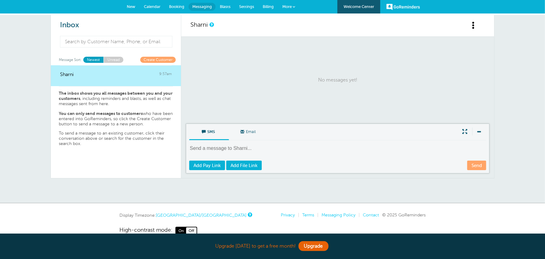
click at [257, 153] on textarea at bounding box center [338, 152] width 298 height 15
click at [249, 132] on span "Email" at bounding box center [249, 131] width 31 height 15
click at [0, 0] on input "Email" at bounding box center [0, 0] width 0 height 0
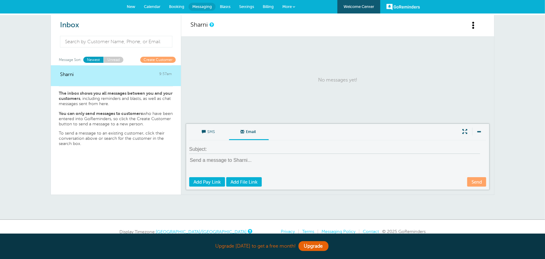
click at [217, 131] on span "SMS" at bounding box center [209, 131] width 31 height 15
click at [0, 0] on input "SMS" at bounding box center [0, 0] width 0 height 0
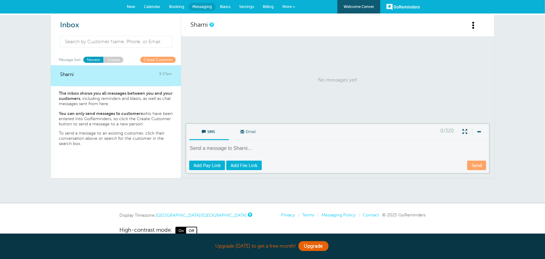
click at [227, 2] on link "Blasts" at bounding box center [224, 6] width 19 height 13
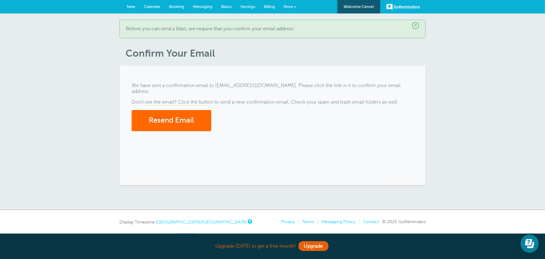
click at [293, 6] on link "More" at bounding box center [289, 7] width 21 height 14
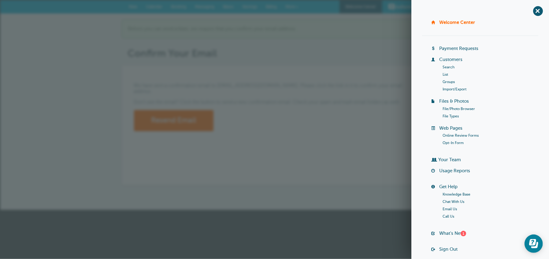
click at [354, 151] on div "We have sent a confirmation email to sharnitrickey@hotmail.com. Please click th…" at bounding box center [275, 124] width 306 height 119
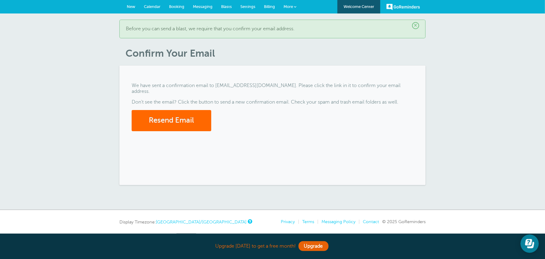
click at [178, 7] on span "Booking" at bounding box center [176, 6] width 15 height 5
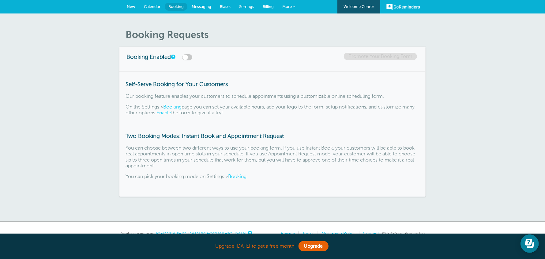
click at [191, 54] on label at bounding box center [187, 57] width 10 height 6
click at [0, 0] on input "checkbox" at bounding box center [0, 0] width 0 height 0
click at [150, 5] on span "Calendar" at bounding box center [152, 6] width 17 height 5
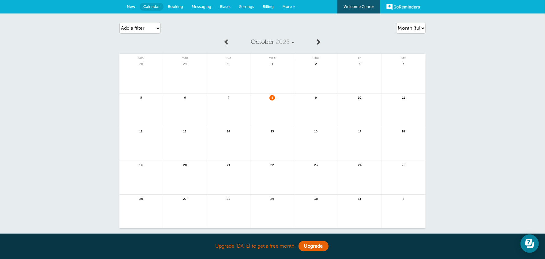
click at [272, 96] on span "8" at bounding box center [272, 97] width 6 height 5
click at [293, 6] on span at bounding box center [294, 7] width 2 height 2
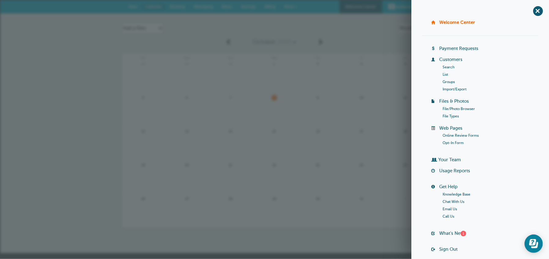
click at [293, 5] on span "More" at bounding box center [289, 6] width 9 height 5
click at [451, 183] on div "Welcome Center Billing Payment Requests Customers Search List Groups Import/Exp…" at bounding box center [480, 139] width 116 height 238
click at [451, 186] on link "Get Help" at bounding box center [449, 186] width 18 height 5
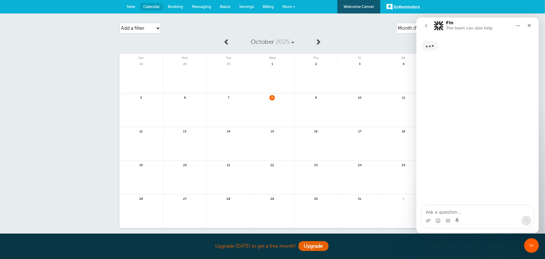
click at [459, 206] on textarea "Ask a question…" at bounding box center [477, 210] width 112 height 10
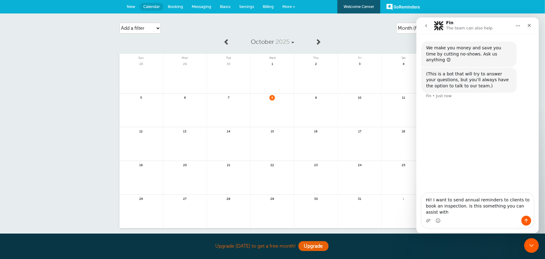
type textarea "Hi! I want to send annual reminders to clients to book an inspection. is this s…"
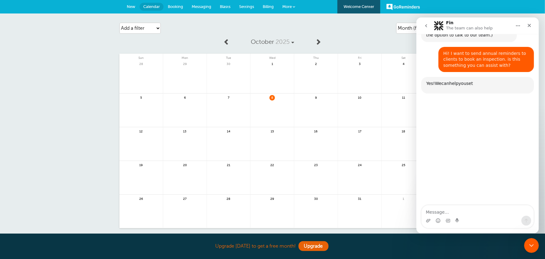
scroll to position [59, 0]
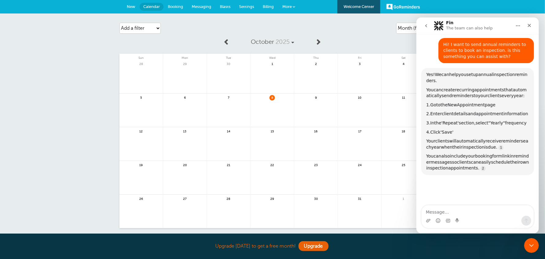
click at [126, 5] on link "New" at bounding box center [130, 6] width 17 height 13
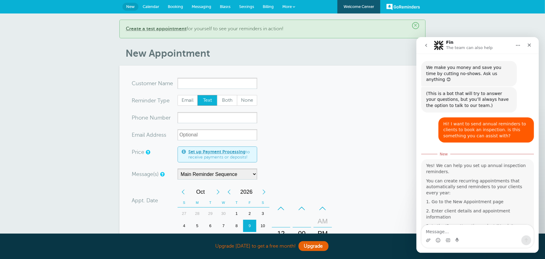
scroll to position [1, 0]
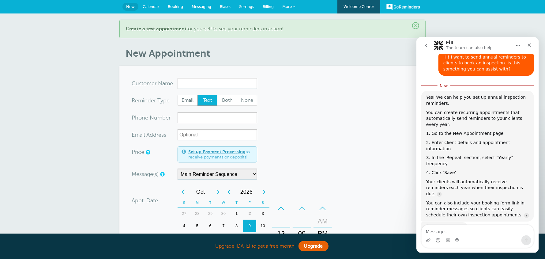
click at [226, 89] on form "You are creating a new customer. To use an existing customer select one from th…" at bounding box center [273, 229] width 282 height 302
click at [225, 84] on input "x-no-autofill" at bounding box center [218, 83] width 80 height 11
click at [224, 84] on input "x-no-autofill" at bounding box center [218, 83] width 80 height 11
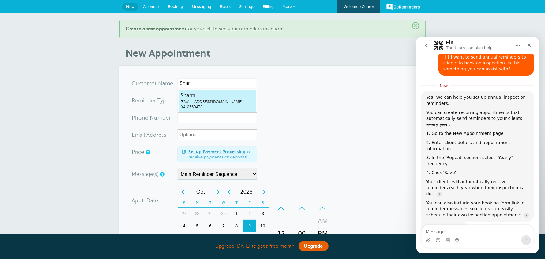
type input "Sharnisharnitrickey@hotmail.com0412660438"
type input "Sharni"
type input "0412660438"
type input "[EMAIL_ADDRESS][DOMAIN_NAME]"
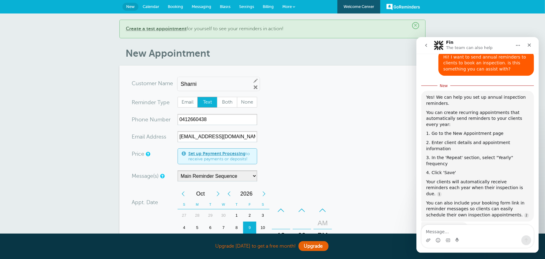
click at [325, 124] on form "You are creating a new customer. To use an existing customer select one from th…" at bounding box center [273, 230] width 282 height 304
click at [226, 99] on span "Both" at bounding box center [227, 102] width 20 height 10
click at [217, 97] on input "Both" at bounding box center [217, 96] width 0 height 0
radio input "true"
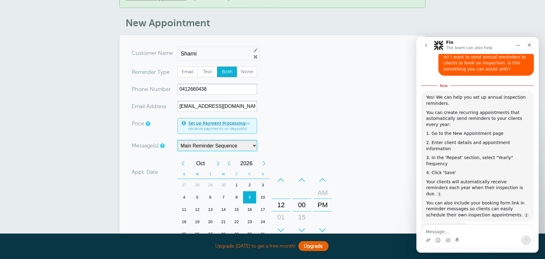
click at [244, 144] on select "Main Reminder Sequence" at bounding box center [218, 145] width 80 height 11
click at [230, 144] on select "Main Reminder Sequence" at bounding box center [218, 145] width 80 height 11
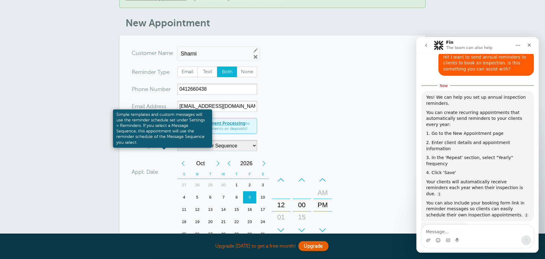
click at [162, 145] on link at bounding box center [162, 146] width 4 height 4
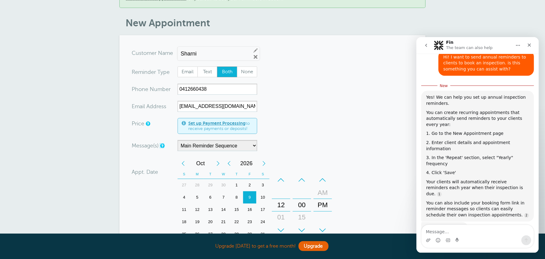
scroll to position [0, 0]
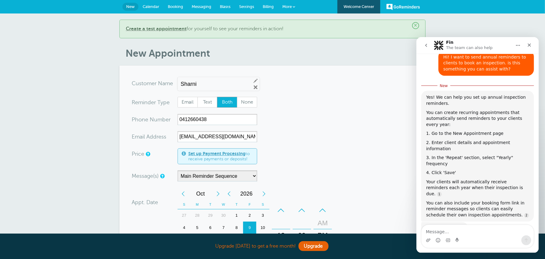
click at [250, 6] on span "Settings" at bounding box center [246, 6] width 15 height 5
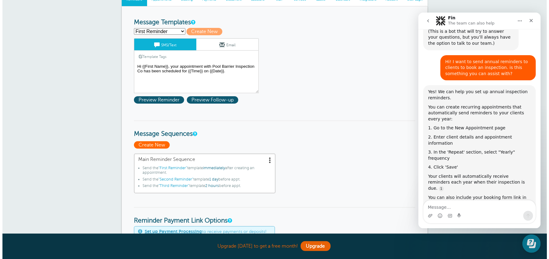
scroll to position [56, 0]
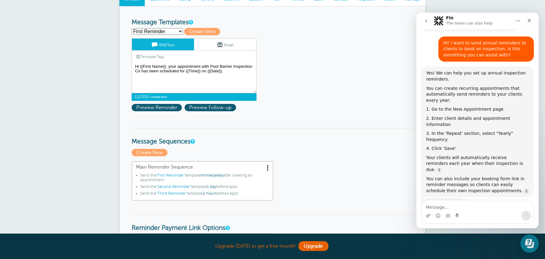
drag, startPoint x: 225, startPoint y: 72, endPoint x: 121, endPoint y: 66, distance: 103.7
click at [179, 32] on select "First Reminder Second Reminder Third Reminder Upcoming Inspection Create new..." at bounding box center [157, 31] width 51 height 6
select select "163620"
click at [132, 28] on select "First Reminder Second Reminder Third Reminder Upcoming Inspection Create new..." at bounding box center [157, 31] width 51 height 6
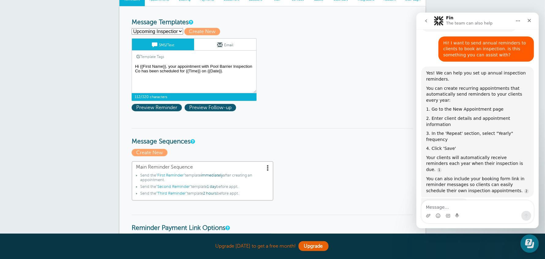
type input "Upcoming Inspection"
type textarea "Hi {{First Name}}, Your 4-yearly pool barrier inspection is due now. Please con…"
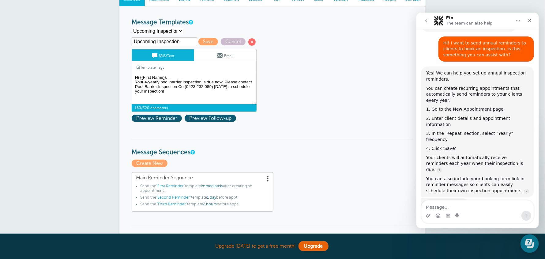
drag, startPoint x: 193, startPoint y: 96, endPoint x: 121, endPoint y: 76, distance: 75.7
click at [194, 190] on li "Send the "First Reminder" template immediately after creating an appointment." at bounding box center [204, 189] width 129 height 11
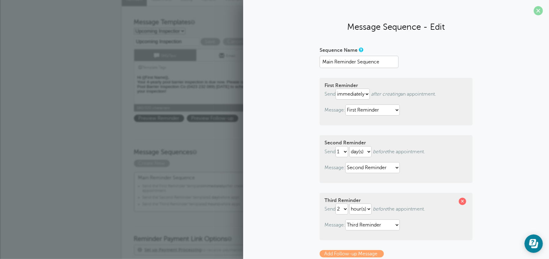
click at [535, 11] on span at bounding box center [538, 10] width 9 height 9
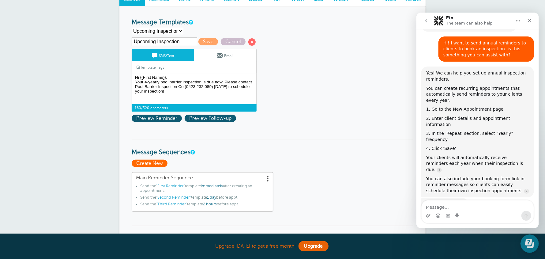
click at [162, 163] on span "Create New" at bounding box center [150, 162] width 36 height 7
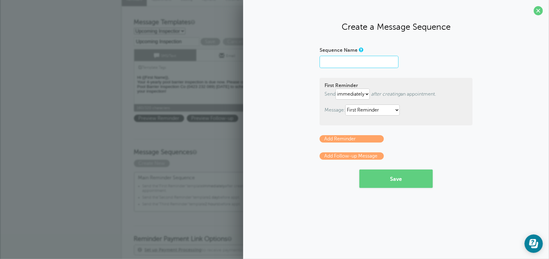
click at [352, 58] on input "Sequence Name" at bounding box center [359, 62] width 79 height 12
paste input "Hi {{First Name}}, Your 4-yearly pool barrier inspection is due now. Please con…"
type input "Hi {{First Name}}, Your 4-yearly pool barrier inspection is due now. Please con…"
click at [366, 62] on input "Sequence Name" at bounding box center [359, 62] width 79 height 12
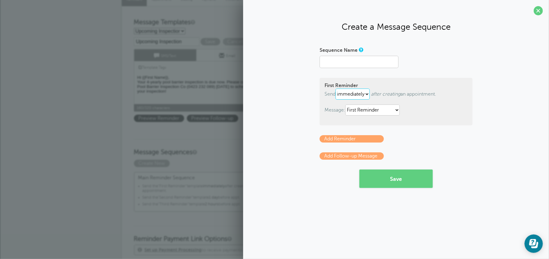
click at [356, 97] on select "immediately 1 2 3 4 5 6 7 8 9 10 11 12 13 14 15 16 17 18 19 20 21 22 23 24 25 2…" at bounding box center [353, 93] width 34 height 11
click at [337, 88] on select "immediately 1 2 3 4 5 6 7 8 9 10 11 12 13 14 15 16 17 18 19 20 21 22 23 24 25 2…" at bounding box center [353, 93] width 34 height 11
click at [387, 111] on select "First Reminder Second Reminder Third Reminder Upcoming Inspection" at bounding box center [373, 109] width 54 height 11
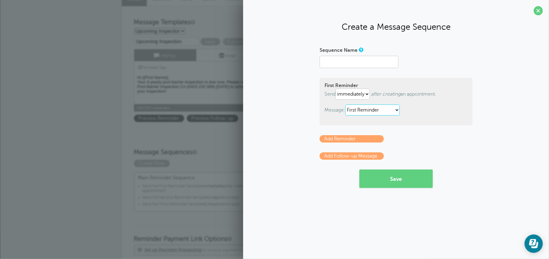
select select "163620"
click at [347, 104] on select "First Reminder Second Reminder Third Reminder Upcoming Inspection" at bounding box center [373, 109] width 54 height 11
click at [396, 178] on button "Save" at bounding box center [396, 178] width 73 height 18
click at [366, 64] on input "Sequence Name" at bounding box center [359, 62] width 79 height 12
type input "Upcoming Inspection"
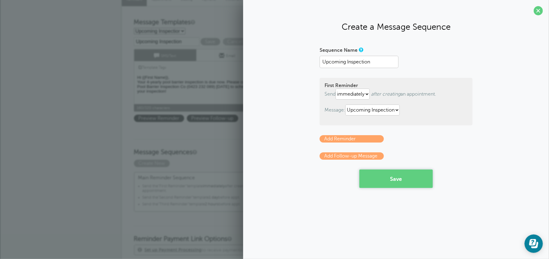
click at [414, 178] on button "Save" at bounding box center [396, 178] width 73 height 18
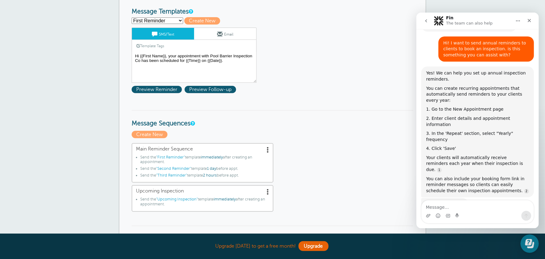
scroll to position [92, 0]
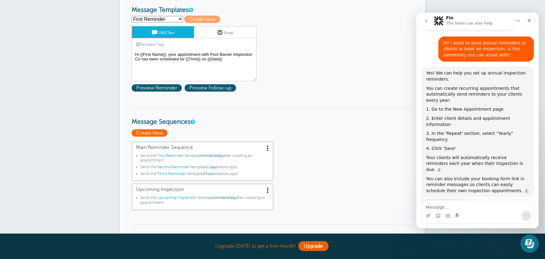
click at [142, 130] on span "Create New" at bounding box center [150, 132] width 36 height 7
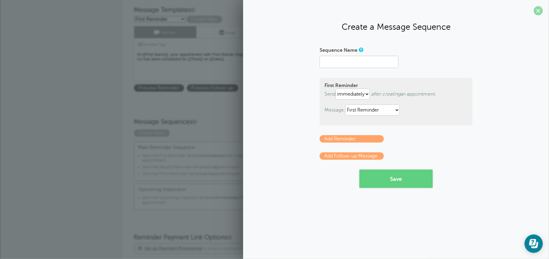
click at [539, 12] on span at bounding box center [538, 10] width 9 height 9
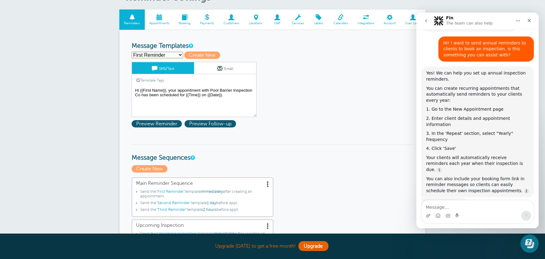
scroll to position [0, 0]
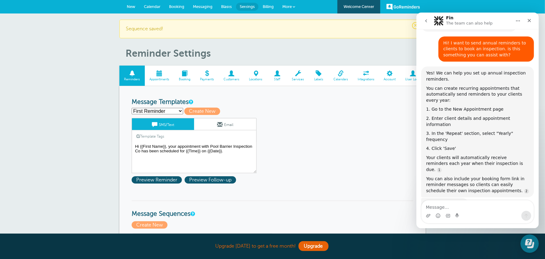
click at [132, 8] on span "New" at bounding box center [131, 6] width 9 height 5
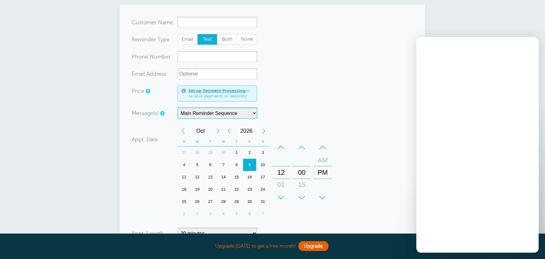
click at [235, 112] on select "Main Reminder Sequence Upcoming Inspection" at bounding box center [218, 112] width 80 height 11
select select "163621"
click at [178, 107] on select "Main Reminder Sequence Upcoming Inspection" at bounding box center [218, 112] width 80 height 11
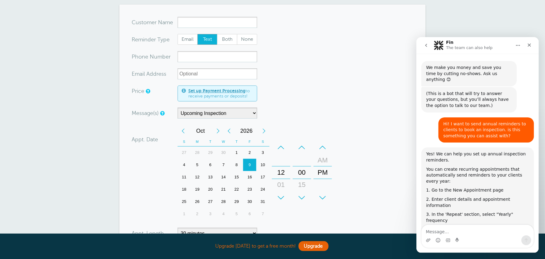
scroll to position [56, 0]
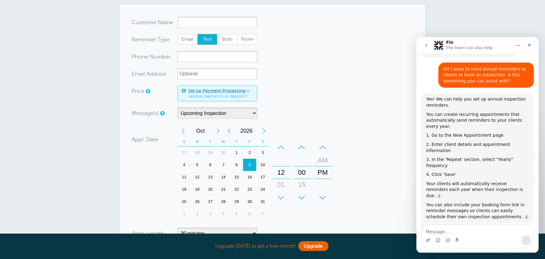
click at [313, 108] on div "Message(s) Main Reminder Sequence Upcoming Inspection Custom Message Start with…" at bounding box center [231, 112] width 199 height 11
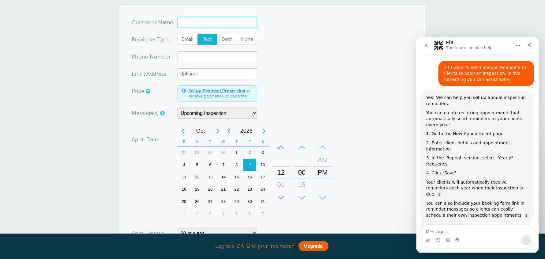
click at [199, 24] on input "x-no-autofill" at bounding box center [218, 22] width 80 height 11
click at [232, 35] on span "Both" at bounding box center [227, 39] width 20 height 10
click at [207, 23] on input "x-no-autofill" at bounding box center [218, 22] width 80 height 11
click at [205, 39] on span "sharnitrickey@hotmail.com" at bounding box center [217, 40] width 73 height 5
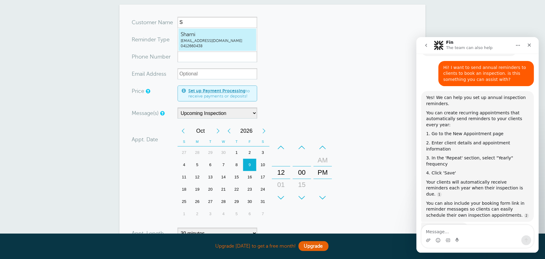
type input "Sharnisharnitrickey@hotmail.com0412660438"
type input "Sharni"
type input "0412660438"
type input "sharnitrickey@hotmail.com"
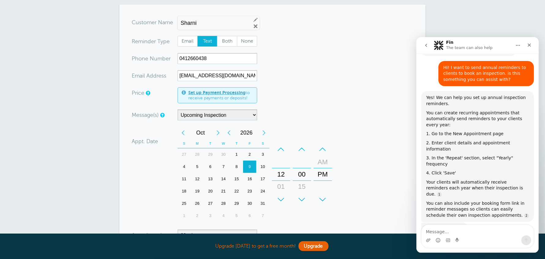
click at [301, 68] on form "You are creating a new customer. To use an existing customer select one from th…" at bounding box center [273, 169] width 282 height 304
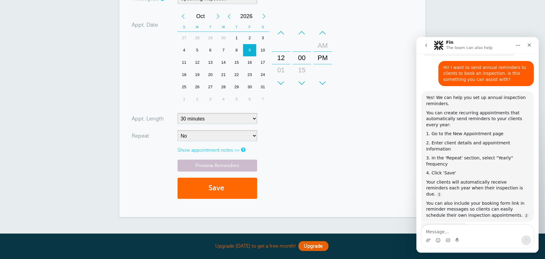
scroll to position [184, 0]
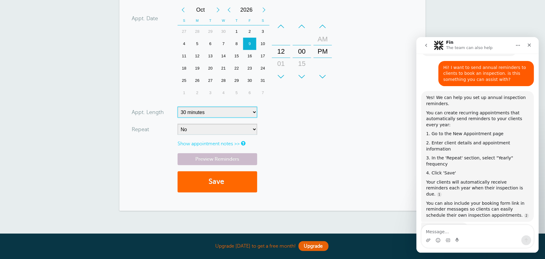
click at [216, 114] on select "5 minutes 10 minutes 15 minutes 20 minutes 25 minutes 30 minutes 35 minutes 40 …" at bounding box center [218, 112] width 80 height 11
click at [216, 129] on select "No Daily Weekly Every 2 weeks Every 3 weeks Every 4 weeks Monthly Every 5 weeks…" at bounding box center [218, 129] width 80 height 11
drag, startPoint x: 216, startPoint y: 129, endPoint x: 215, endPoint y: 133, distance: 3.7
click at [216, 129] on select "No Daily Weekly Every 2 weeks Every 3 weeks Every 4 weeks Monthly Every 5 weeks…" at bounding box center [218, 129] width 80 height 11
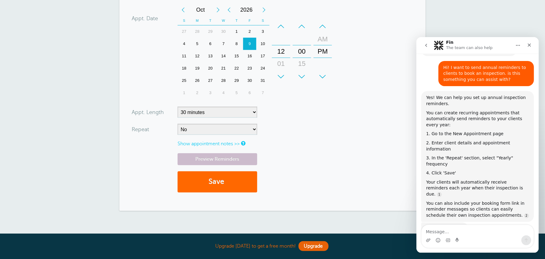
click at [215, 143] on link "Show appointment notes >>" at bounding box center [209, 144] width 62 height 6
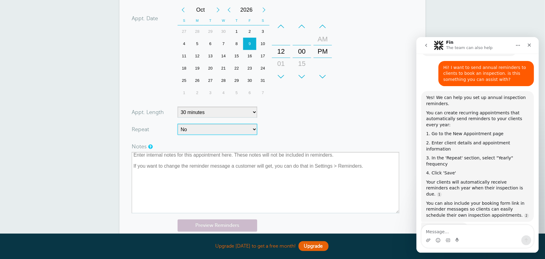
click at [236, 125] on select "No Daily Weekly Every 2 weeks Every 3 weeks Every 4 weeks Monthly Every 5 weeks…" at bounding box center [218, 129] width 80 height 11
click at [178, 124] on select "No Daily Weekly Every 2 weeks Every 3 weeks Every 4 weeks Monthly Every 5 weeks…" at bounding box center [218, 129] width 80 height 11
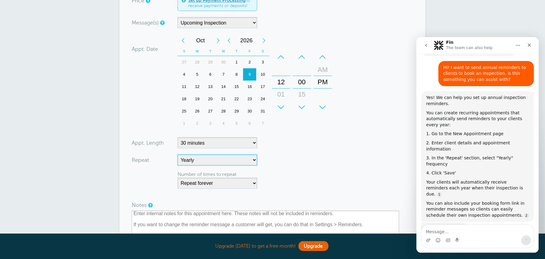
scroll to position [153, 0]
click at [240, 185] on select "Repeat forever 2 3 4 5 6 7 8 9 10 11 12 13 14 15 16 17 18 19 20" at bounding box center [218, 183] width 80 height 11
click at [234, 161] on select "No Daily Weekly Every 2 weeks Every 3 weeks Every 4 weeks Monthly Every 5 weeks…" at bounding box center [218, 160] width 80 height 11
select select "RRULE:FREQ=YEARLY;INTERVAL=3"
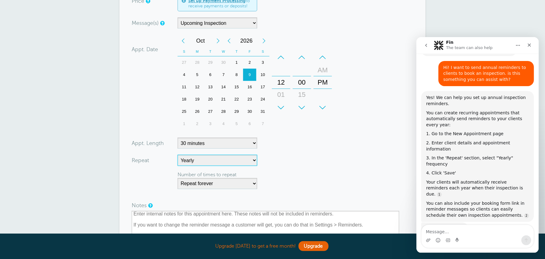
click at [178, 155] on select "No Daily Weekly Every 2 weeks Every 3 weeks Every 4 weeks Monthly Every 5 weeks…" at bounding box center [218, 160] width 80 height 11
click at [294, 161] on form "You are creating a new customer. To use an existing customer select one from th…" at bounding box center [273, 124] width 282 height 398
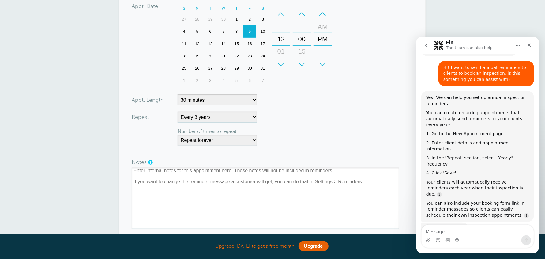
scroll to position [275, 0]
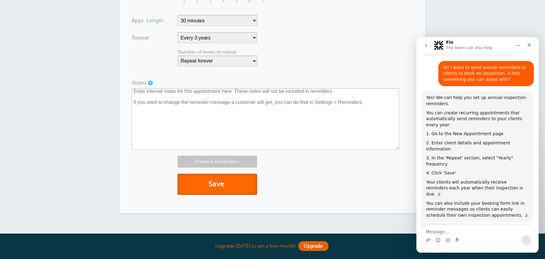
drag, startPoint x: 219, startPoint y: 182, endPoint x: 219, endPoint y: 162, distance: 20.2
click at [219, 182] on button "Save" at bounding box center [218, 184] width 80 height 21
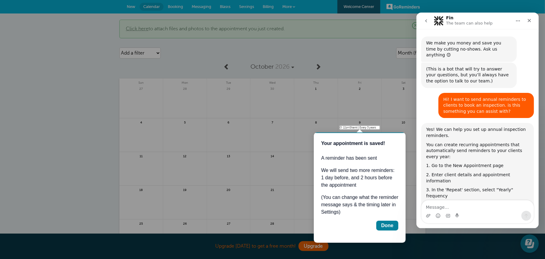
scroll to position [56, 0]
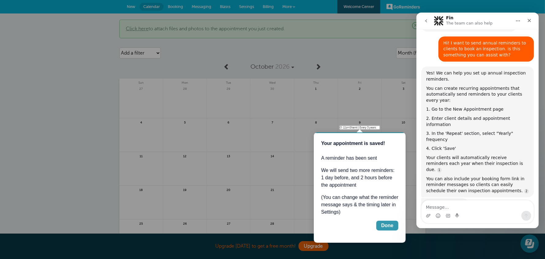
click at [387, 223] on div "Done" at bounding box center [387, 224] width 12 height 7
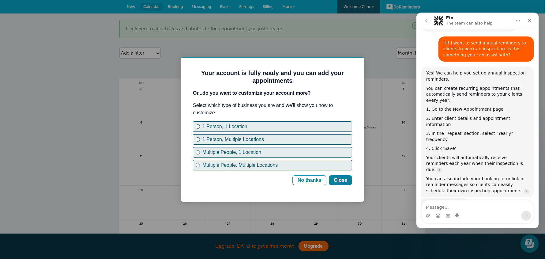
scroll to position [0, 0]
click at [309, 180] on div "No thanks" at bounding box center [309, 179] width 24 height 7
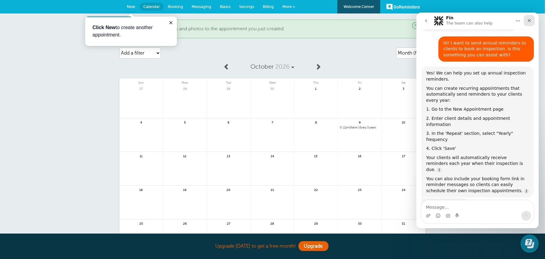
click at [528, 20] on icon "Close" at bounding box center [528, 20] width 5 height 5
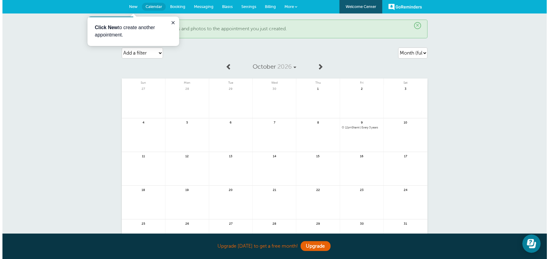
scroll to position [56, 0]
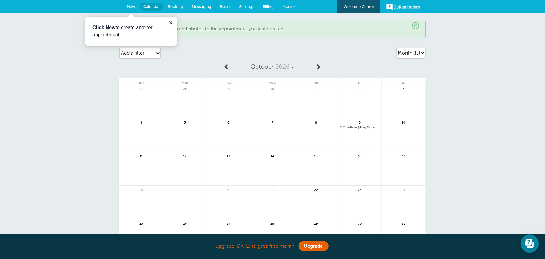
click at [367, 126] on span "12pm Sharni | Every 3 years" at bounding box center [360, 127] width 40 height 3
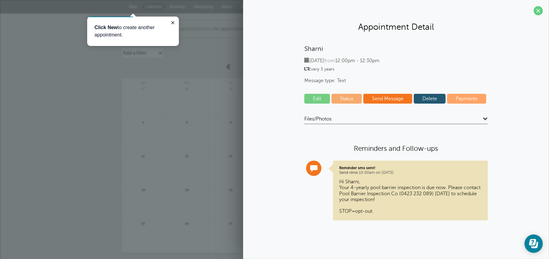
click at [306, 98] on link "Edit" at bounding box center [318, 99] width 26 height 10
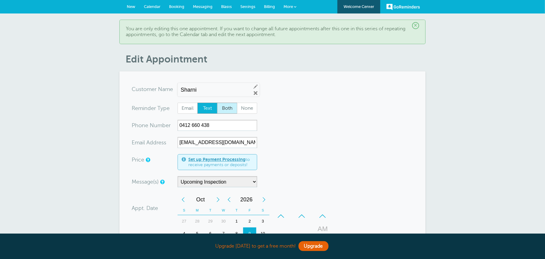
click at [227, 111] on span "Both" at bounding box center [227, 108] width 20 height 10
click at [217, 103] on input "Both" at bounding box center [217, 102] width 0 height 0
radio input "true"
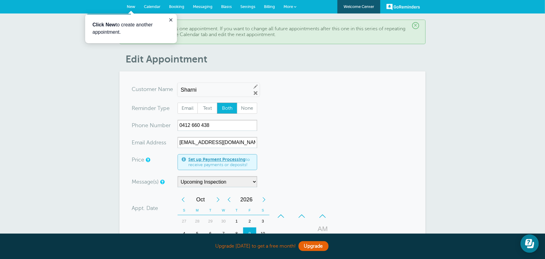
scroll to position [184, 0]
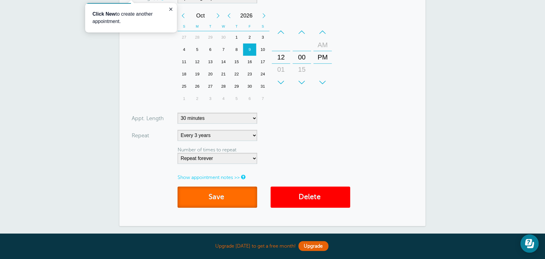
click at [252, 200] on button "Save" at bounding box center [218, 196] width 80 height 21
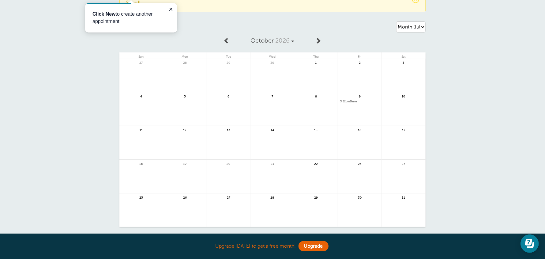
click at [352, 102] on span "12pm Sharni" at bounding box center [360, 101] width 40 height 3
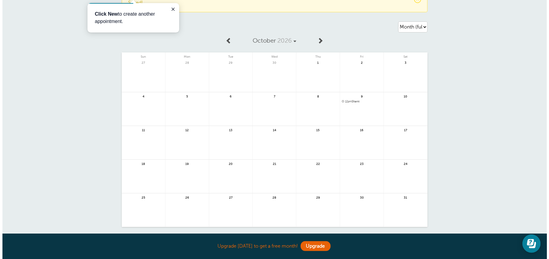
scroll to position [19, 0]
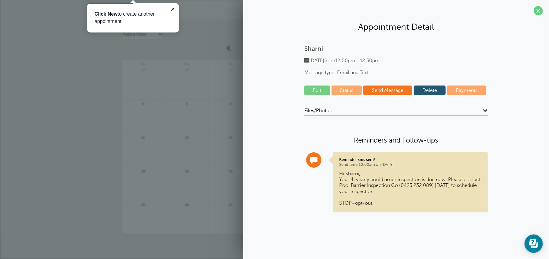
click at [395, 115] on h4 "Files/Photos" at bounding box center [397, 111] width 184 height 8
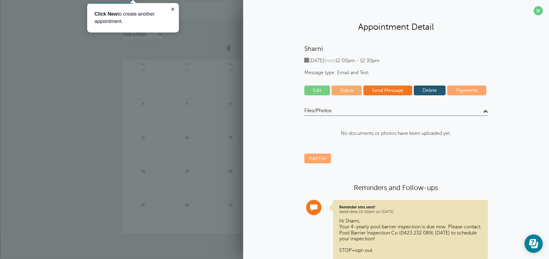
click at [395, 115] on h4 "Files/Photos" at bounding box center [397, 111] width 184 height 8
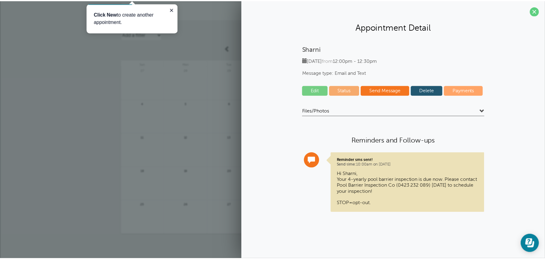
scroll to position [0, 0]
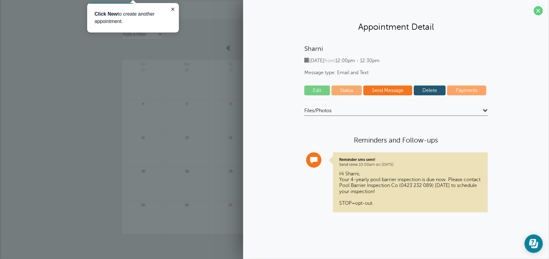
click at [536, 12] on span at bounding box center [538, 10] width 9 height 9
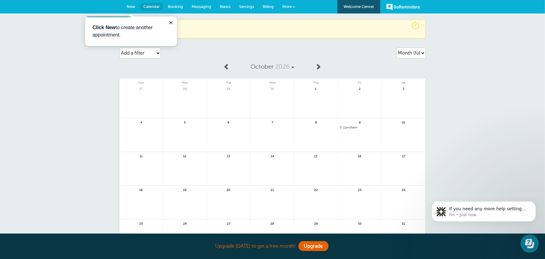
click at [407, 3] on link "GoReminders" at bounding box center [403, 6] width 34 height 13
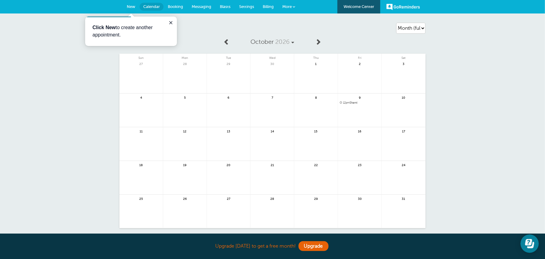
click at [395, 7] on link "GoReminders" at bounding box center [403, 6] width 34 height 13
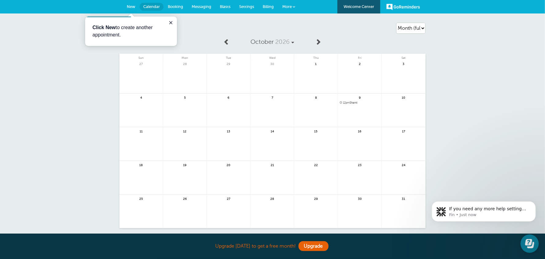
click at [132, 3] on link "New" at bounding box center [130, 6] width 17 height 13
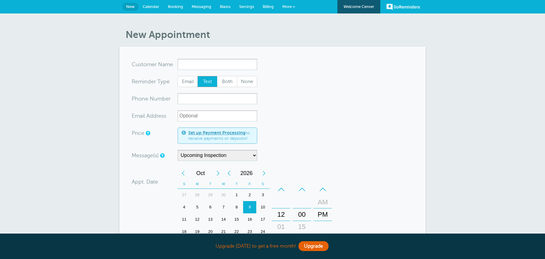
select select "163621"
click at [354, 9] on link "Welcome Center" at bounding box center [358, 6] width 43 height 13
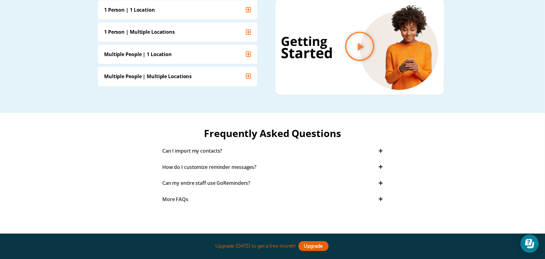
scroll to position [122, 0]
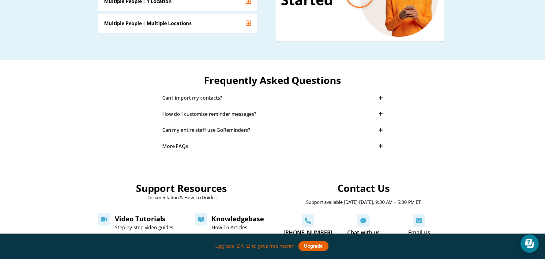
click at [217, 114] on div "How do I customize reminder messages?" at bounding box center [209, 113] width 94 height 7
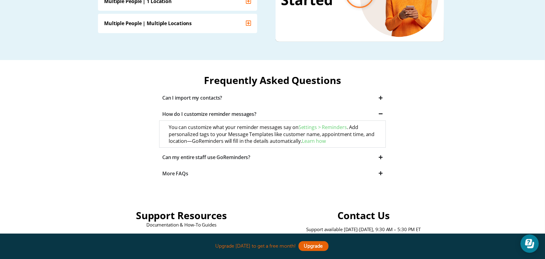
click at [238, 159] on div "Can my entire staff use GoReminders?" at bounding box center [206, 157] width 88 height 7
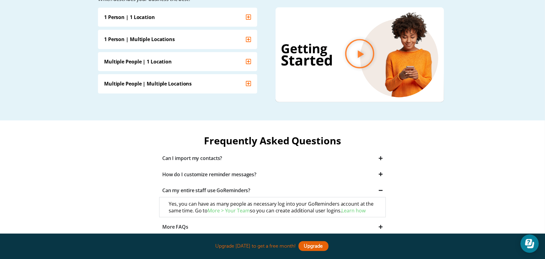
scroll to position [0, 0]
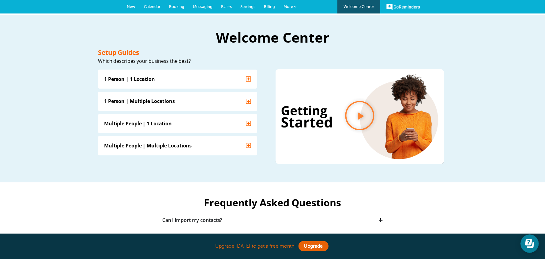
click at [268, 5] on span "Billing" at bounding box center [269, 6] width 11 height 5
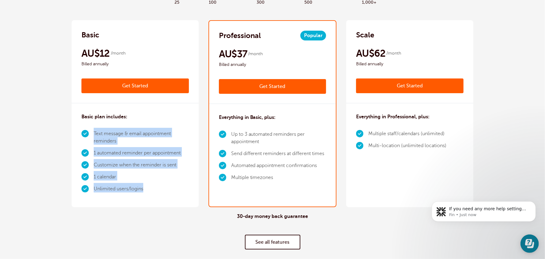
drag, startPoint x: 104, startPoint y: 135, endPoint x: 152, endPoint y: 191, distance: 73.4
click at [152, 191] on ul "Text message & email appointment reminders 1 automated reminder per appointment…" at bounding box center [134, 161] width 107 height 67
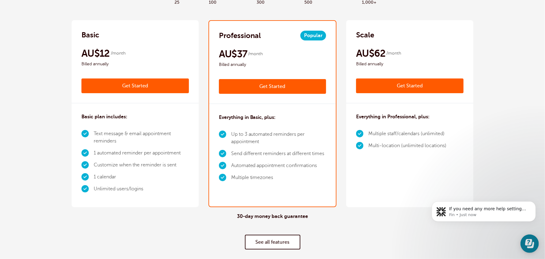
click at [145, 217] on div "30-day money back guarantee See all features" at bounding box center [273, 231] width 402 height 49
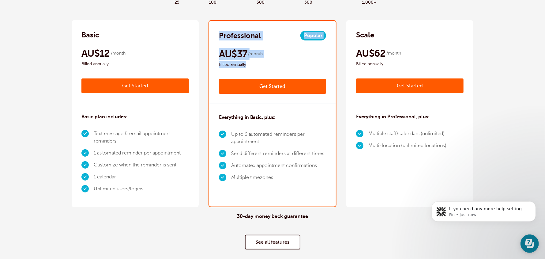
drag, startPoint x: 230, startPoint y: 55, endPoint x: 211, endPoint y: 31, distance: 30.3
click at [211, 31] on div "Professional Popular AU$45 /month Get Started AU$37 /month Billed annually Get …" at bounding box center [272, 62] width 127 height 83
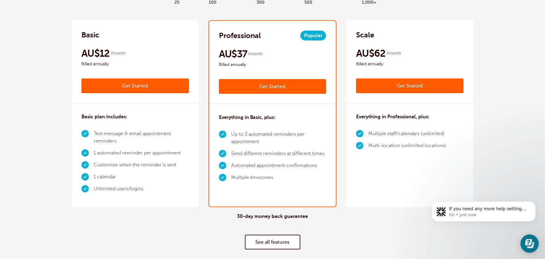
click at [301, 182] on li "Multiple timezones" at bounding box center [278, 177] width 95 height 12
drag, startPoint x: 437, startPoint y: 29, endPoint x: 421, endPoint y: 15, distance: 20.8
click at [437, 29] on div "Scale AU$75 /month Get Started AU$62 /month Billed annually Get Started" at bounding box center [409, 61] width 127 height 83
